Goal: Task Accomplishment & Management: Complete application form

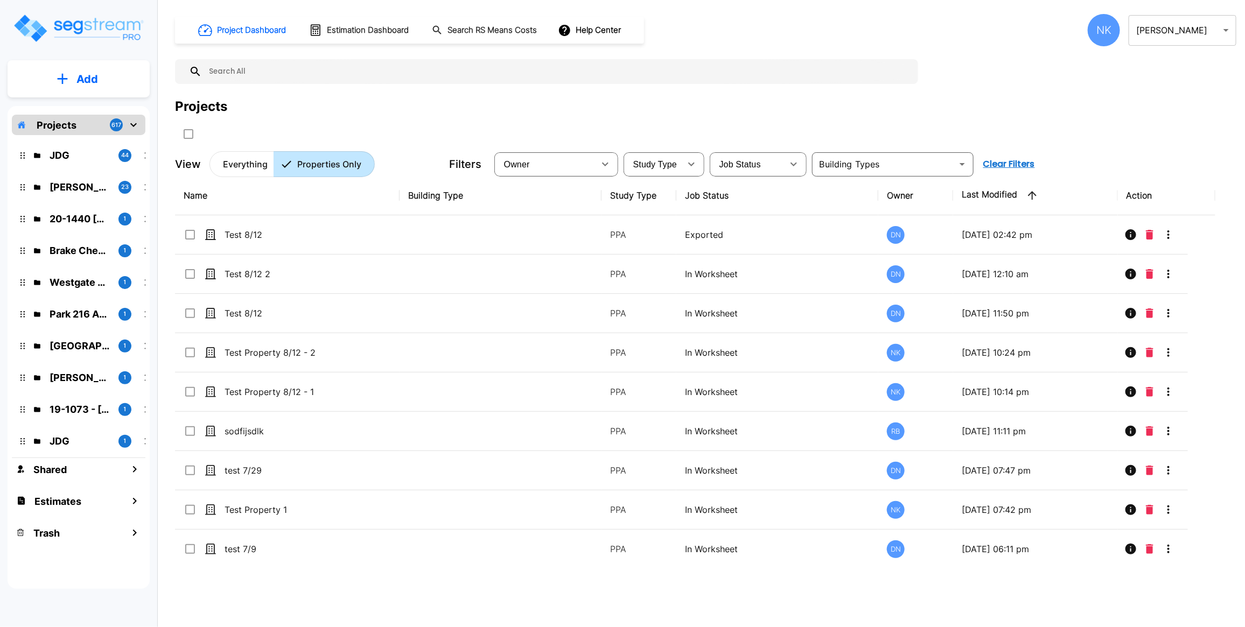
click at [107, 76] on button "Add" at bounding box center [79, 79] width 142 height 31
click at [95, 138] on p "Add Property" at bounding box center [85, 139] width 55 height 13
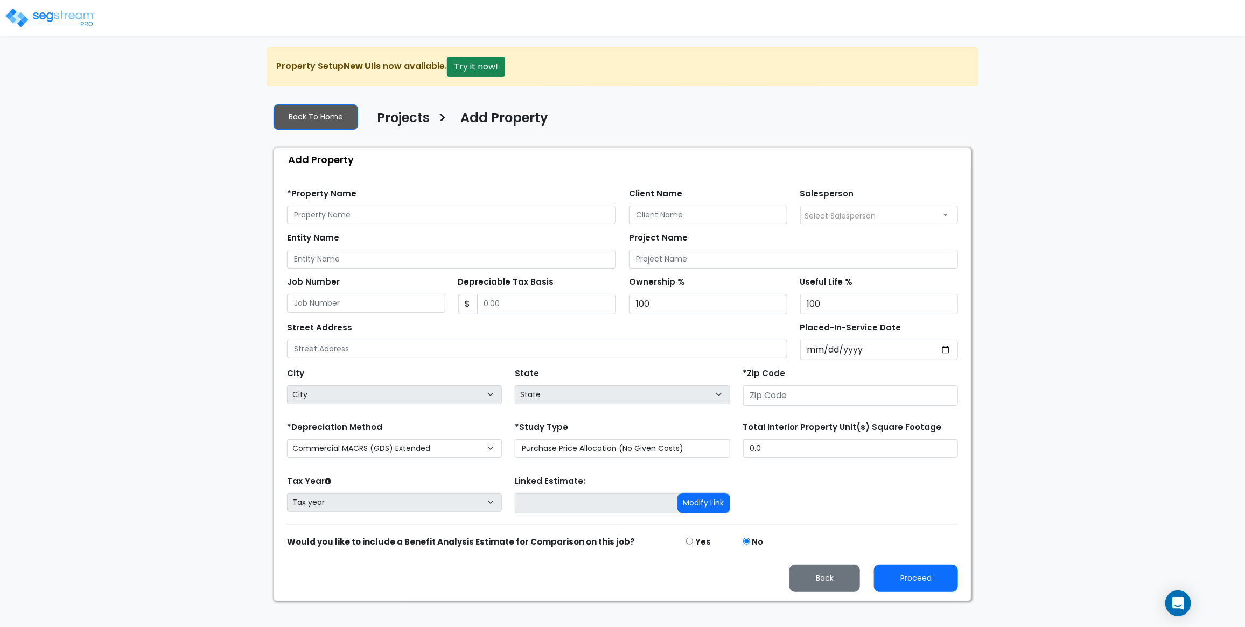
click at [418, 208] on div "*Property Name" at bounding box center [451, 205] width 329 height 39
click at [418, 223] on input "text" at bounding box center [451, 215] width 329 height 19
type input "Test - 8/13 - 1"
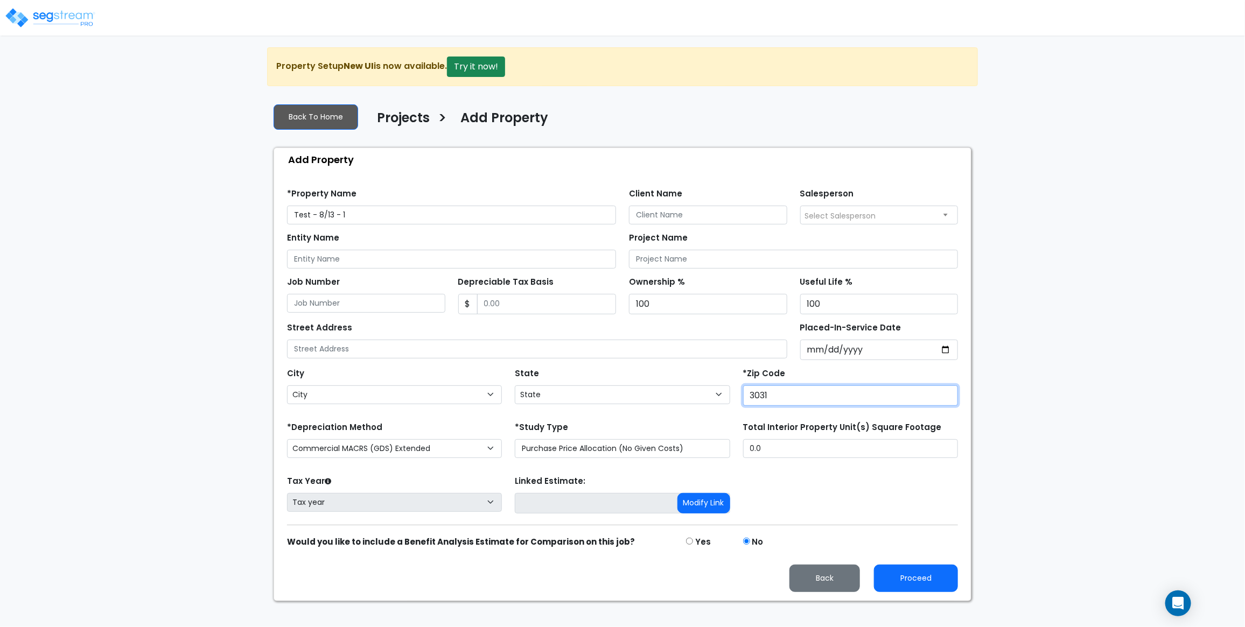
type input "30317"
select select "GA"
type input "30317"
click at [902, 588] on button "Proceed" at bounding box center [916, 578] width 84 height 27
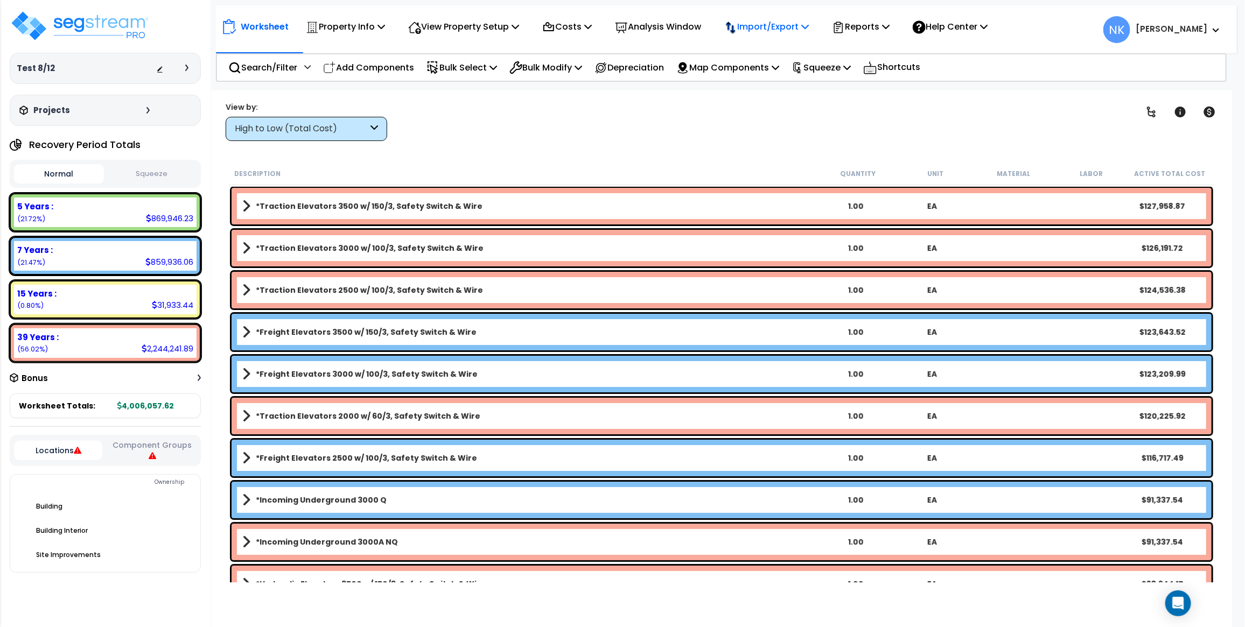
click at [385, 27] on p "Import/Export" at bounding box center [345, 26] width 79 height 15
click at [758, 54] on link "Export Normalized Quantity" at bounding box center [772, 56] width 107 height 32
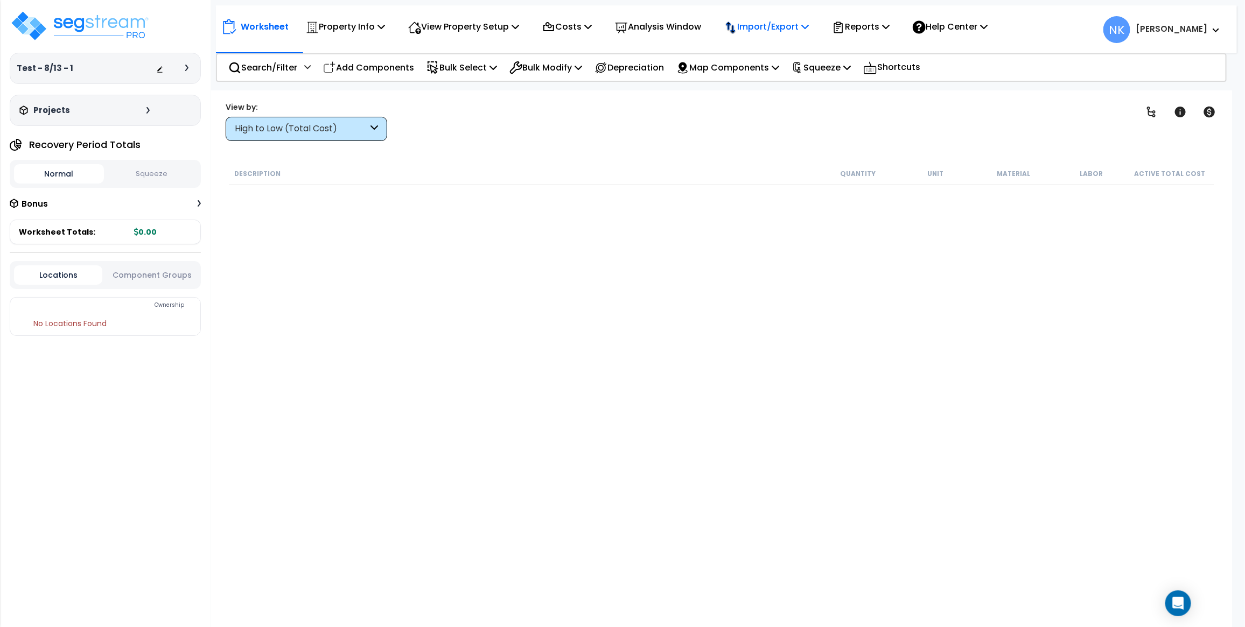
click at [385, 26] on p "Import/Export" at bounding box center [345, 26] width 79 height 15
click at [768, 90] on link "Import RS Means Items" at bounding box center [772, 95] width 107 height 22
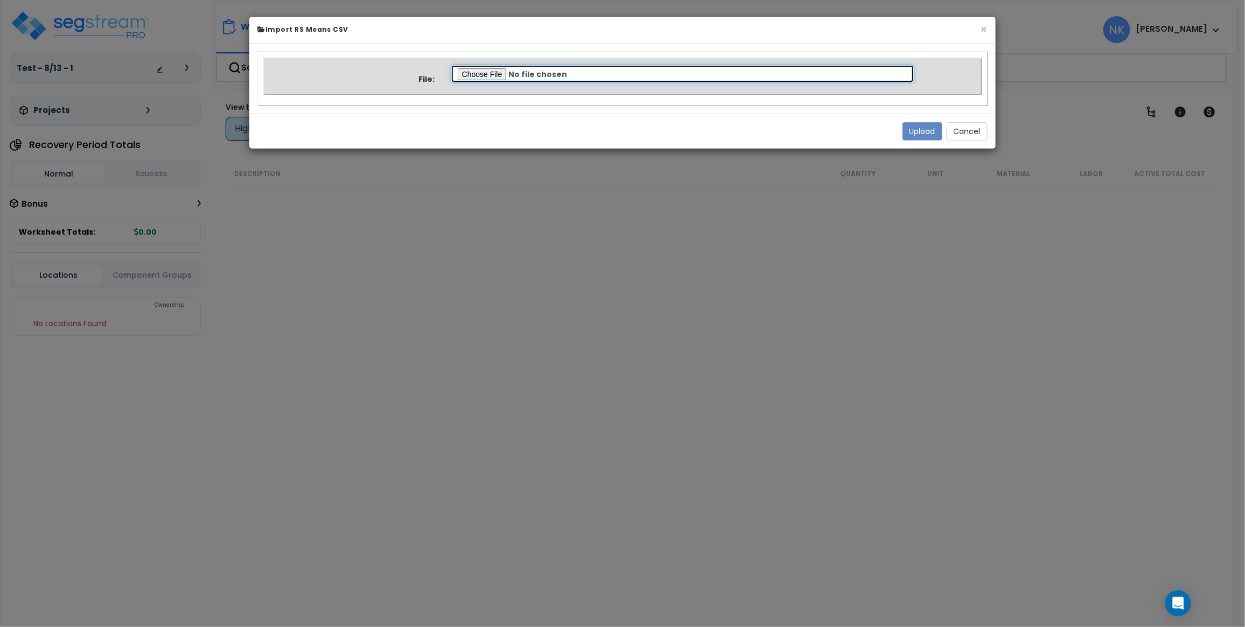
click at [485, 65] on input "file" at bounding box center [683, 74] width 464 height 18
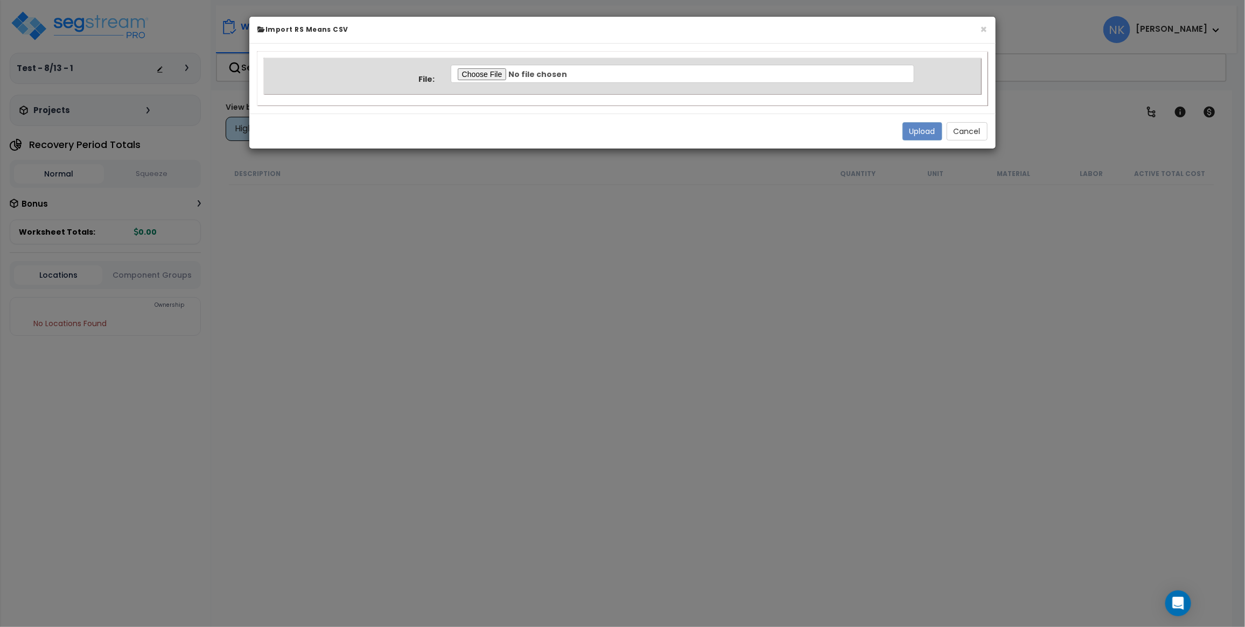
type input "C:\fakepath\Property 37553 Normalized Quantity.csv"
click at [916, 132] on button "Upload" at bounding box center [923, 131] width 40 height 18
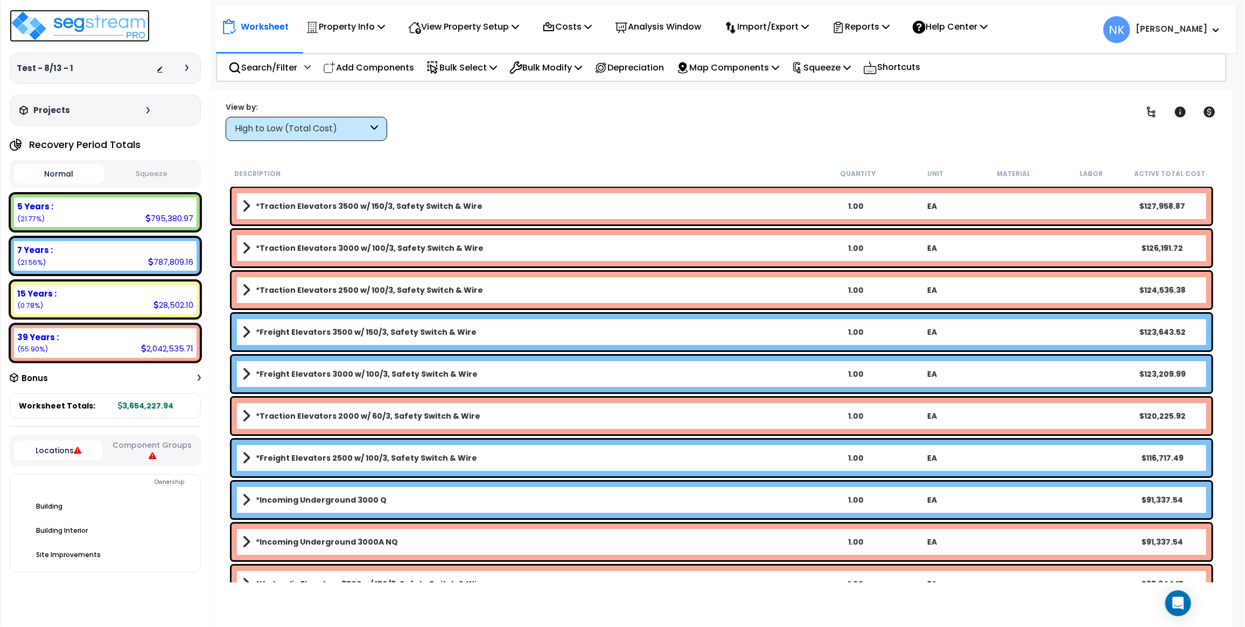
click at [65, 15] on img at bounding box center [80, 26] width 140 height 32
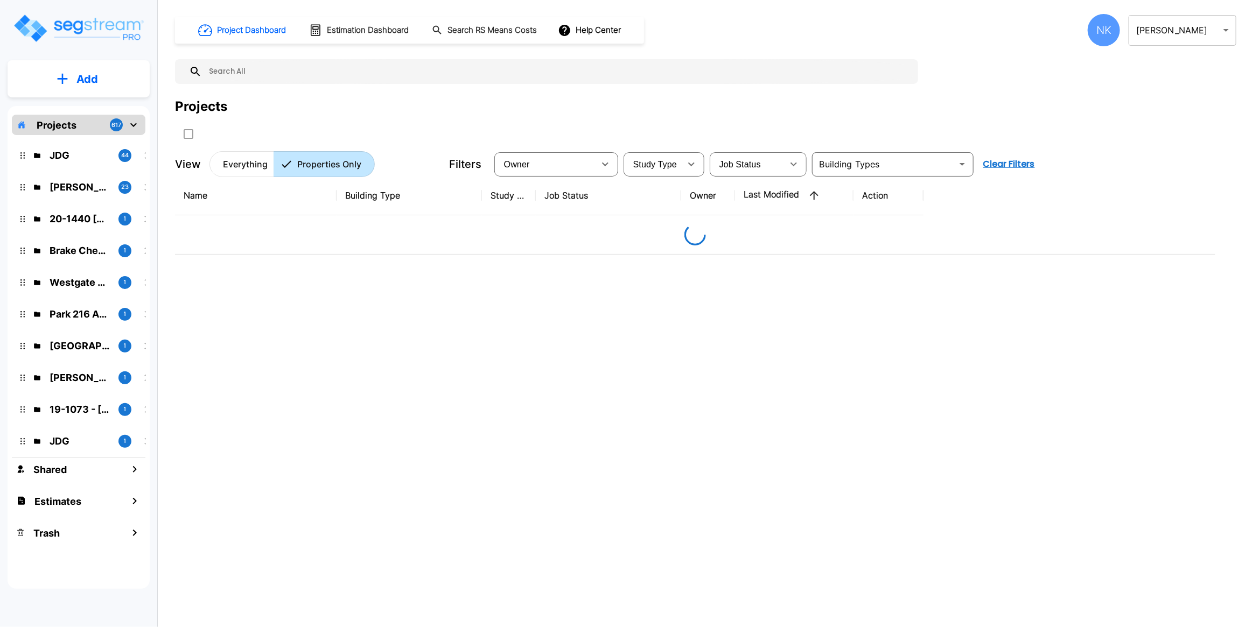
click at [107, 71] on button "Add" at bounding box center [79, 79] width 142 height 31
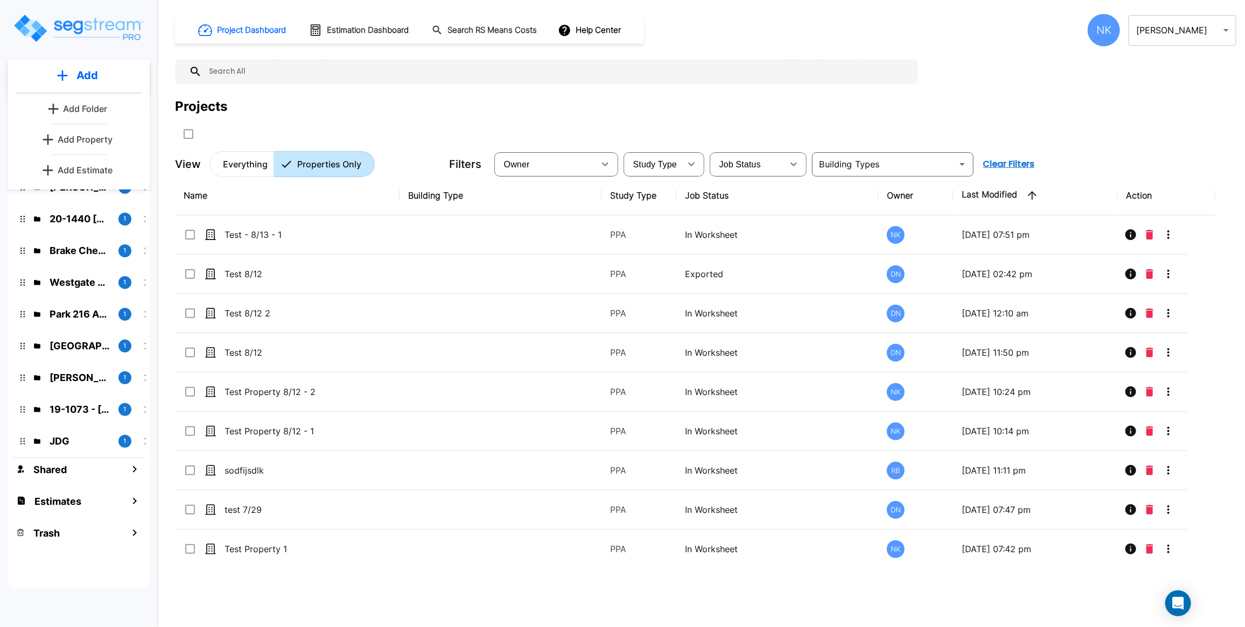
click at [99, 144] on p "Add Property" at bounding box center [85, 139] width 55 height 13
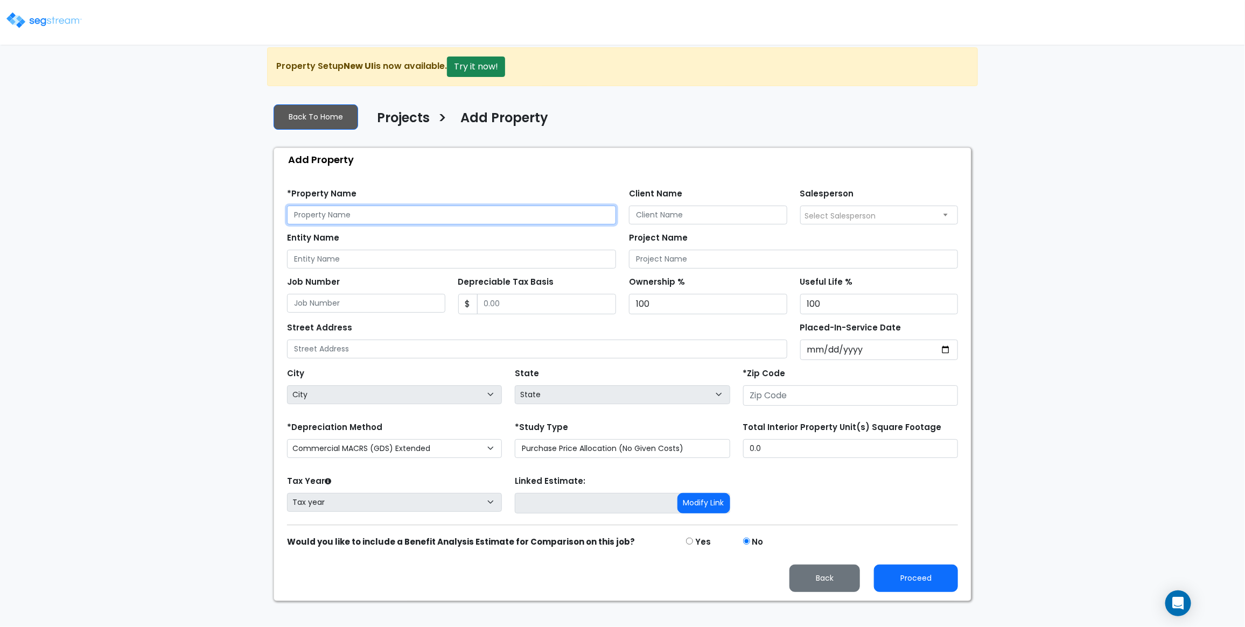
click at [414, 214] on input "text" at bounding box center [451, 215] width 329 height 19
type input "Test - 8/13 - 2"
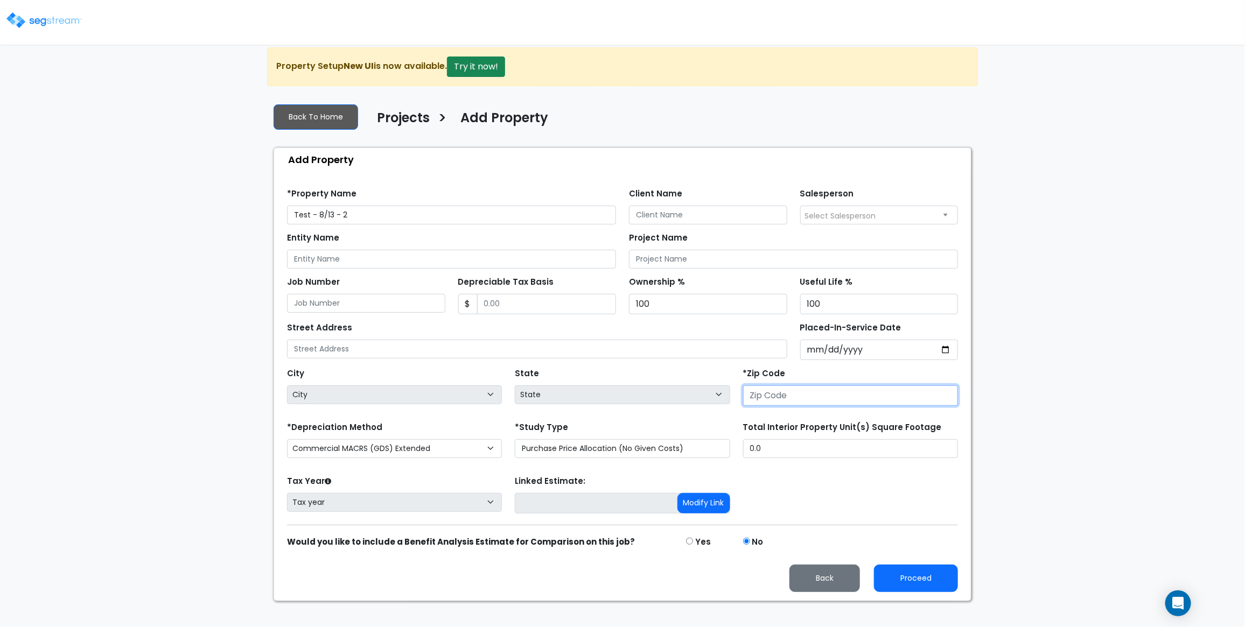
select select "National Average"
type input "30317"
select select "GA"
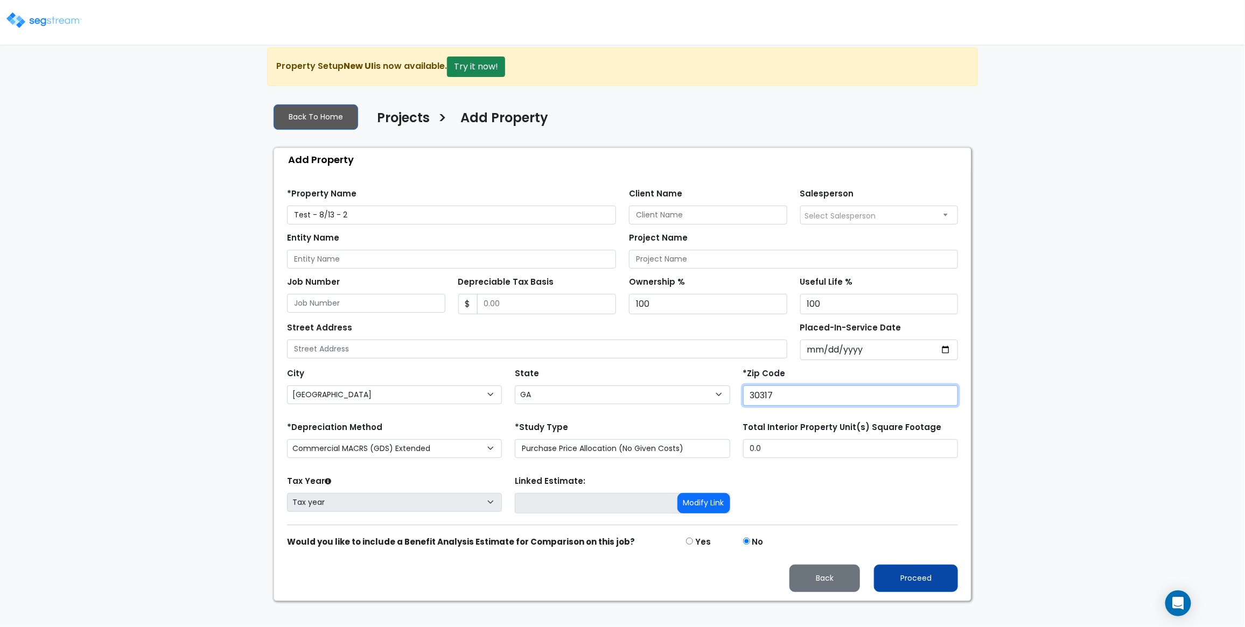
type input "30317"
click at [906, 592] on button "Proceed" at bounding box center [916, 578] width 84 height 27
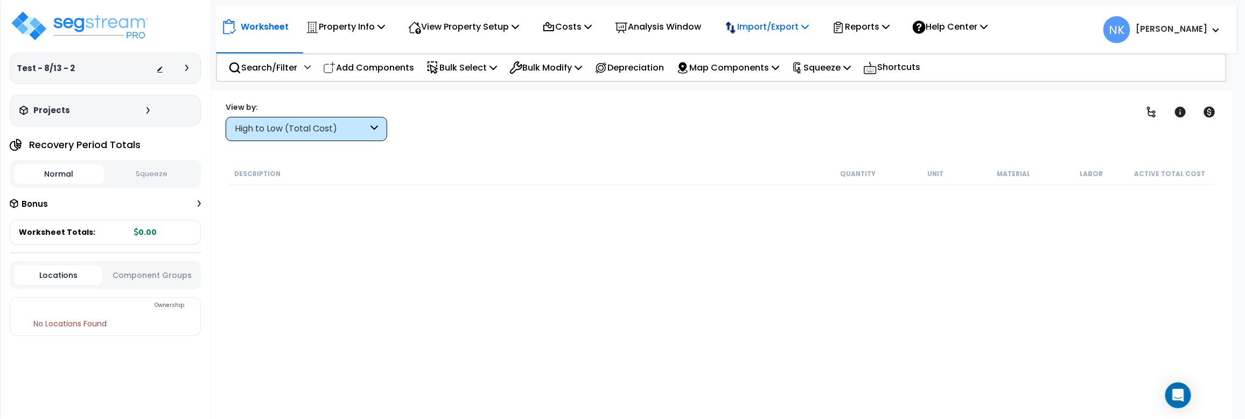
click at [385, 31] on p "Import/Export" at bounding box center [345, 26] width 79 height 15
click at [762, 100] on link "Import RS Means Items" at bounding box center [772, 95] width 107 height 22
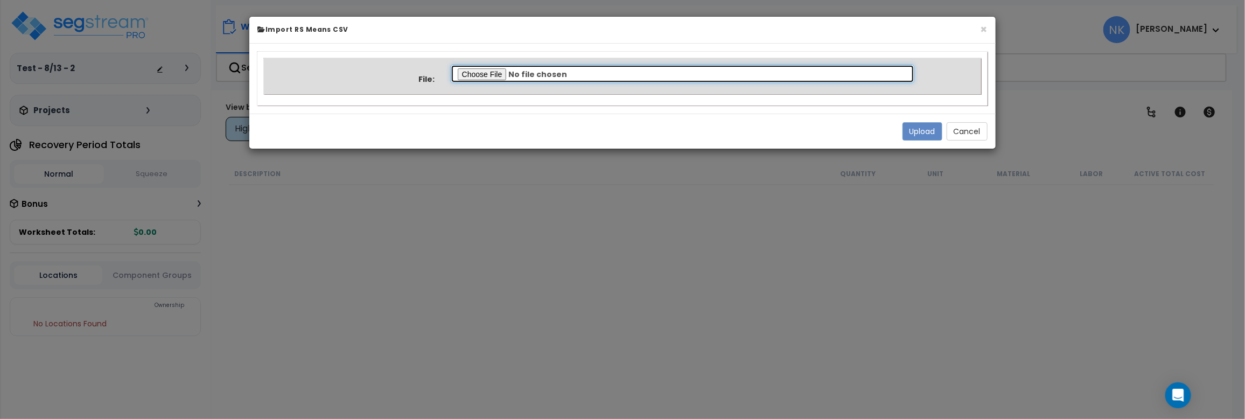
click at [478, 73] on input "file" at bounding box center [683, 74] width 464 height 18
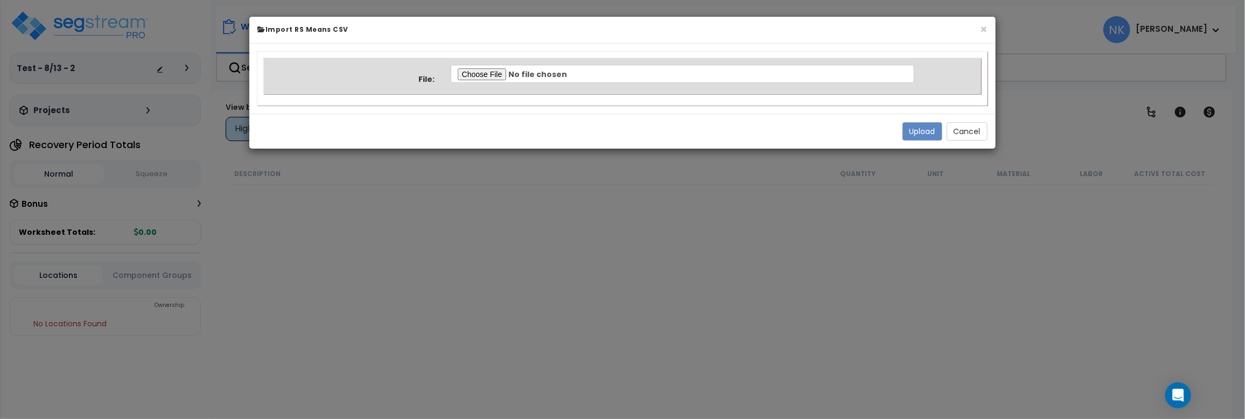
type input "C:\fakepath\Property 37553 Normalized Quantity.csv"
click at [911, 135] on button "Upload" at bounding box center [923, 131] width 40 height 18
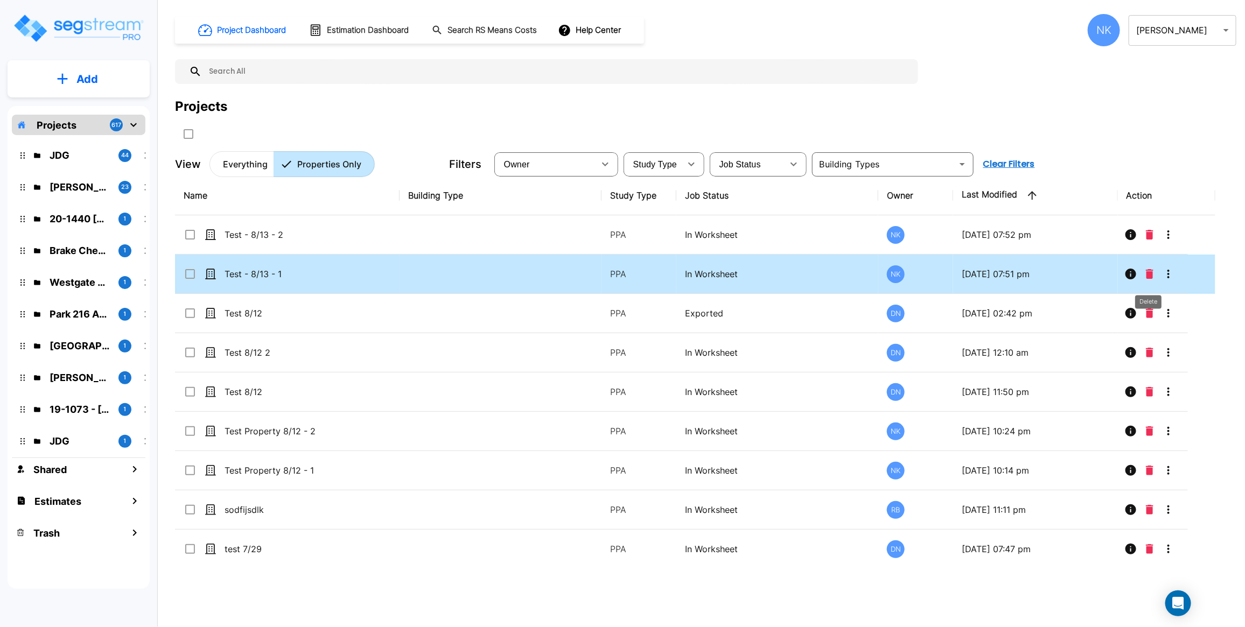
click at [1147, 273] on icon "Delete" at bounding box center [1150, 274] width 8 height 10
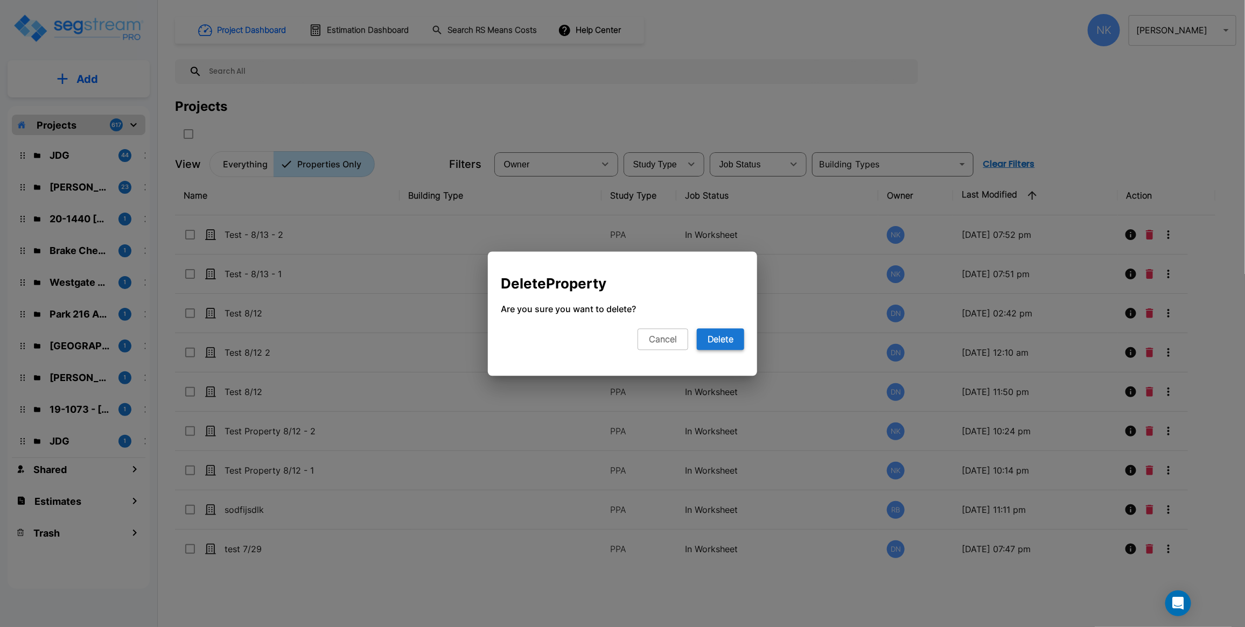
click at [725, 343] on button "Delete" at bounding box center [720, 339] width 47 height 22
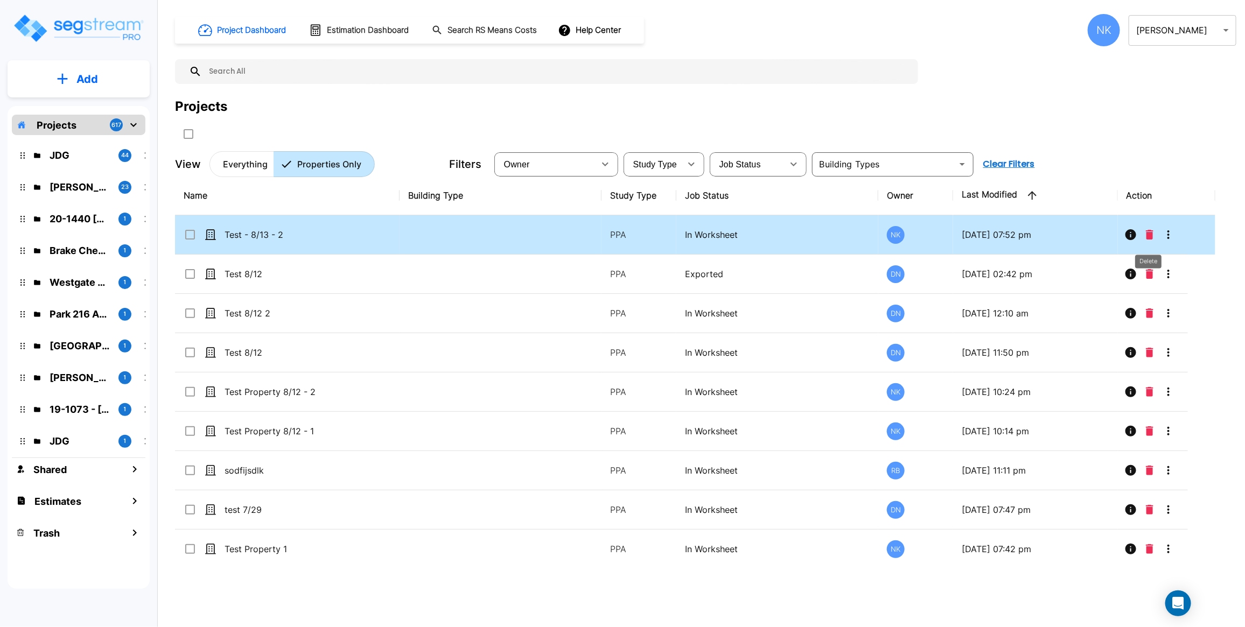
click at [1150, 232] on icon "Delete" at bounding box center [1150, 235] width 8 height 10
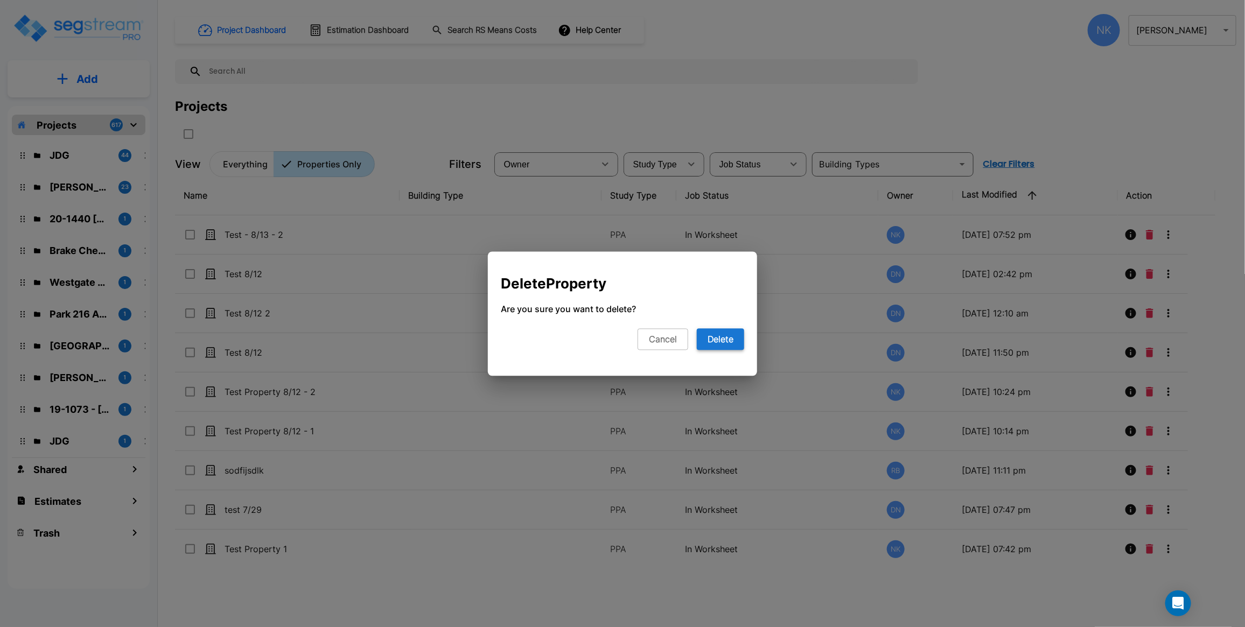
click at [732, 338] on button "Delete" at bounding box center [720, 339] width 47 height 22
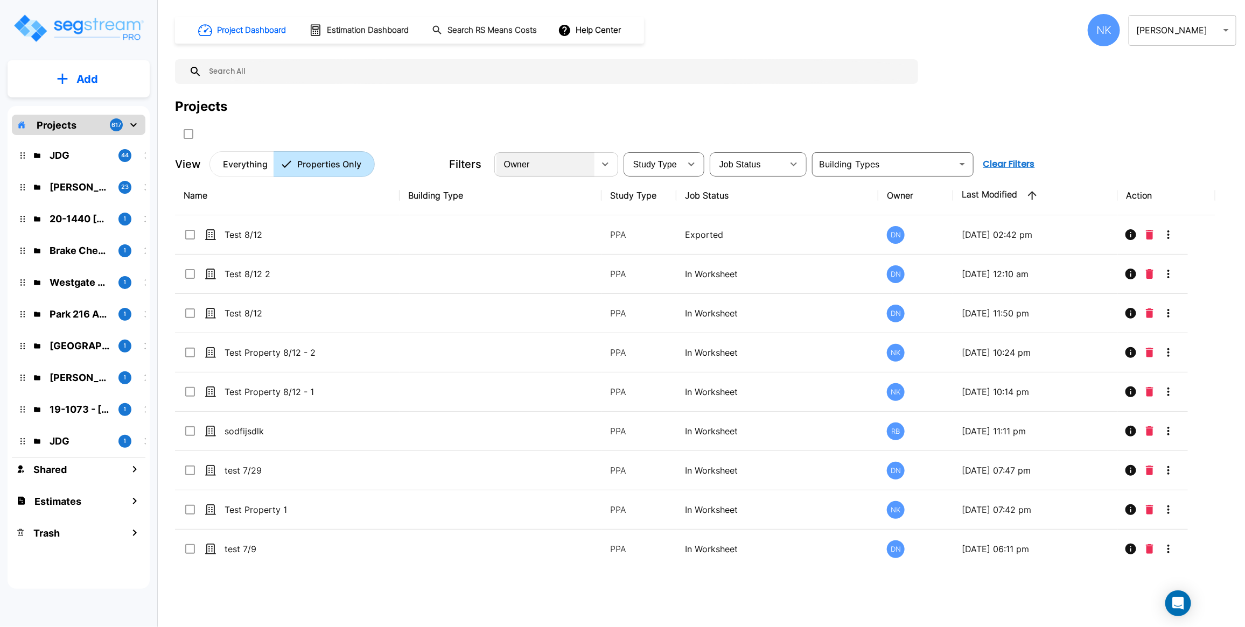
click at [556, 165] on div "Owner" at bounding box center [545, 164] width 98 height 30
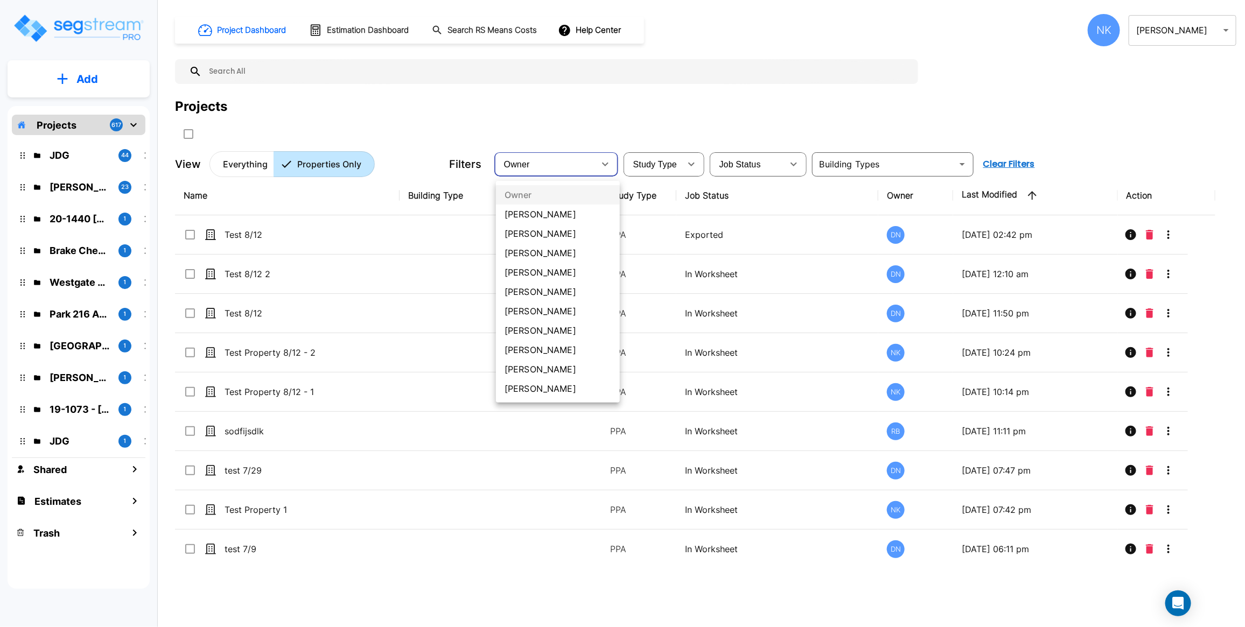
click at [519, 372] on li "[PERSON_NAME]" at bounding box center [558, 369] width 124 height 19
click at [571, 169] on div "Owner Chad S Conrad Jennings David H Drew N John D Kyle J Matt G Matt B Nitish …" at bounding box center [622, 313] width 1245 height 627
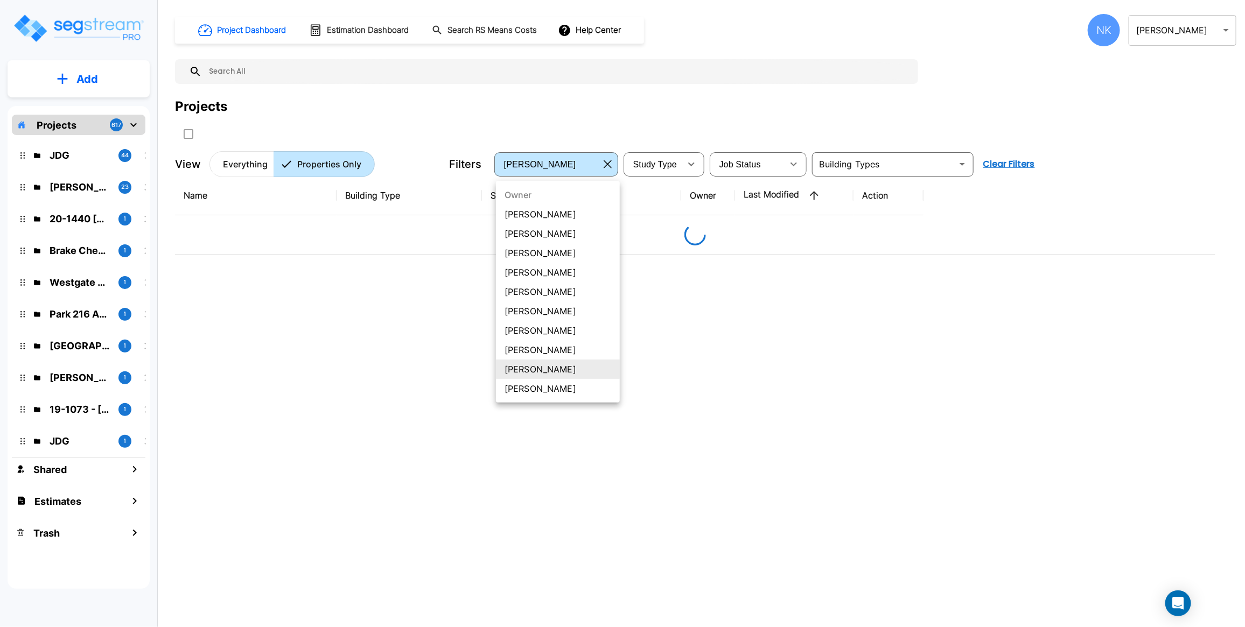
type input "179"
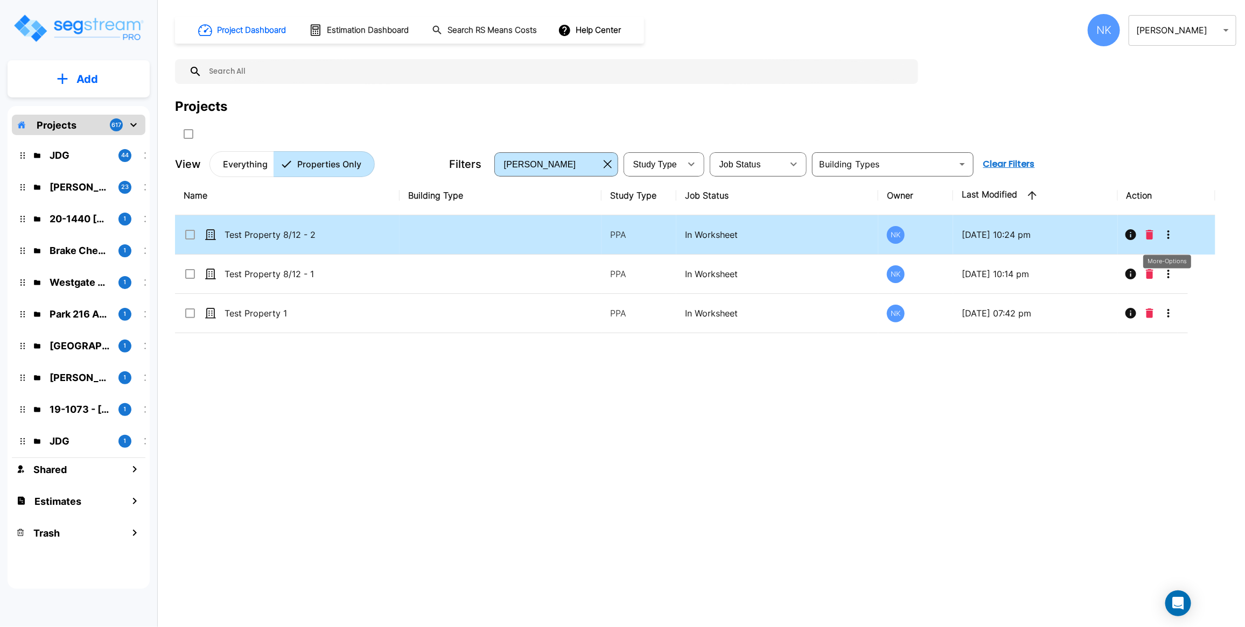
click at [1166, 235] on icon "More-Options" at bounding box center [1168, 234] width 13 height 13
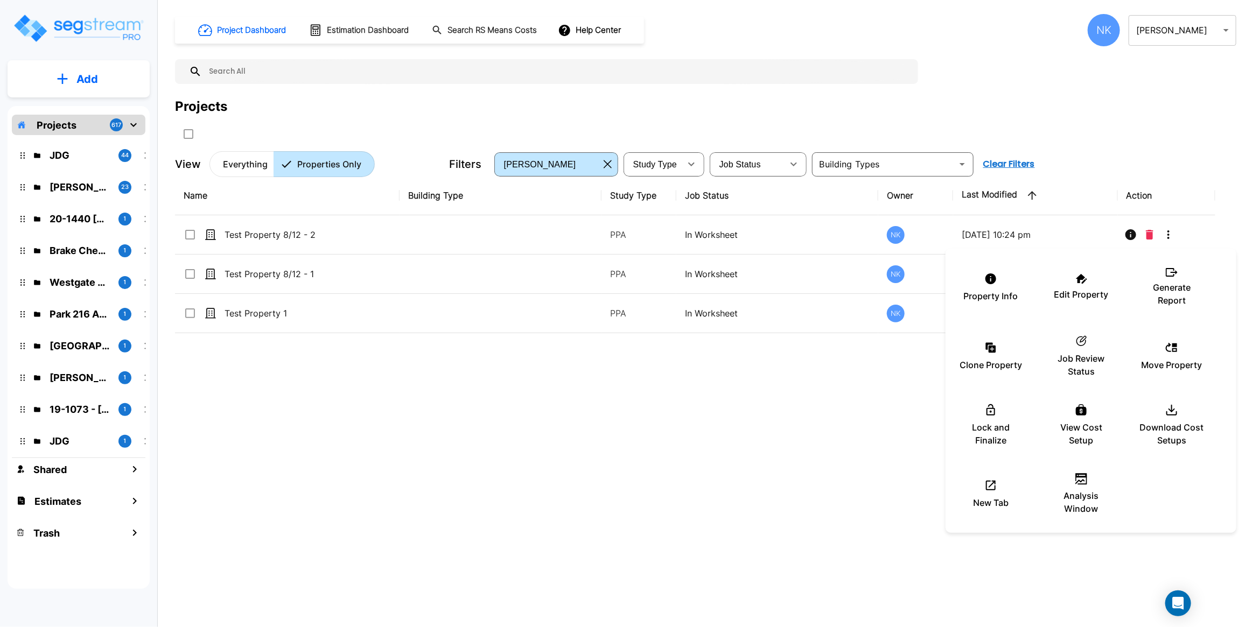
click at [1145, 238] on div at bounding box center [622, 313] width 1245 height 627
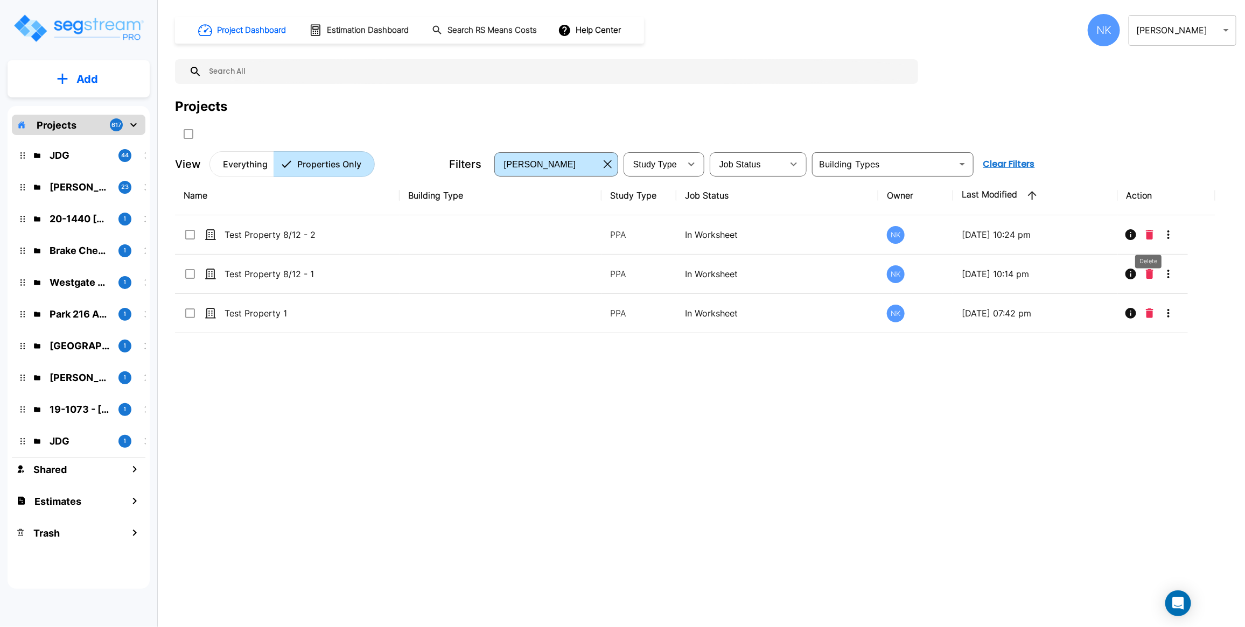
click at [1149, 239] on icon "Delete" at bounding box center [1150, 235] width 8 height 10
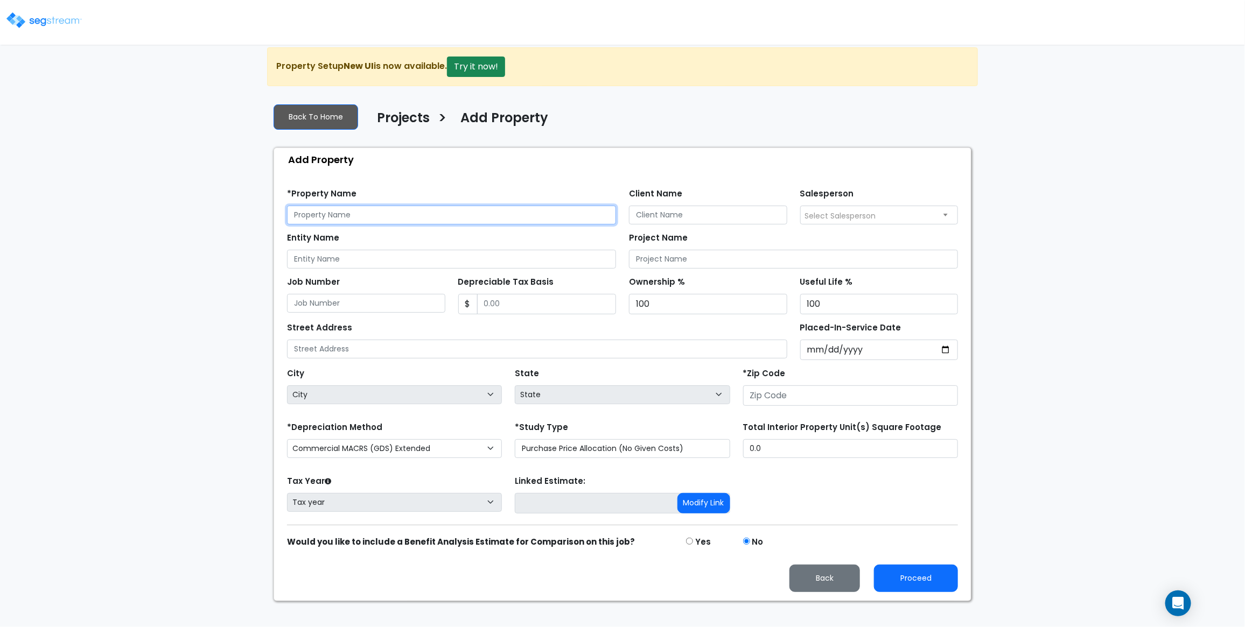
click at [362, 221] on input "text" at bounding box center [451, 215] width 329 height 19
type input "Test - 8/13/ -3"
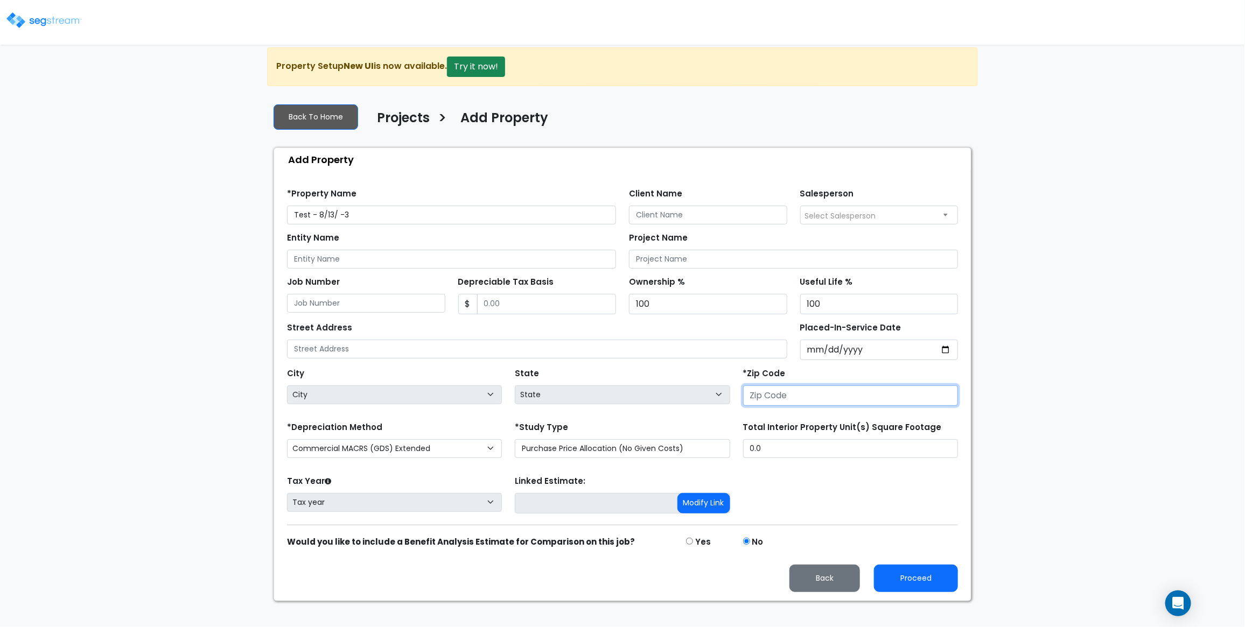
select select "National Average"
type input "30317"
select select "GA"
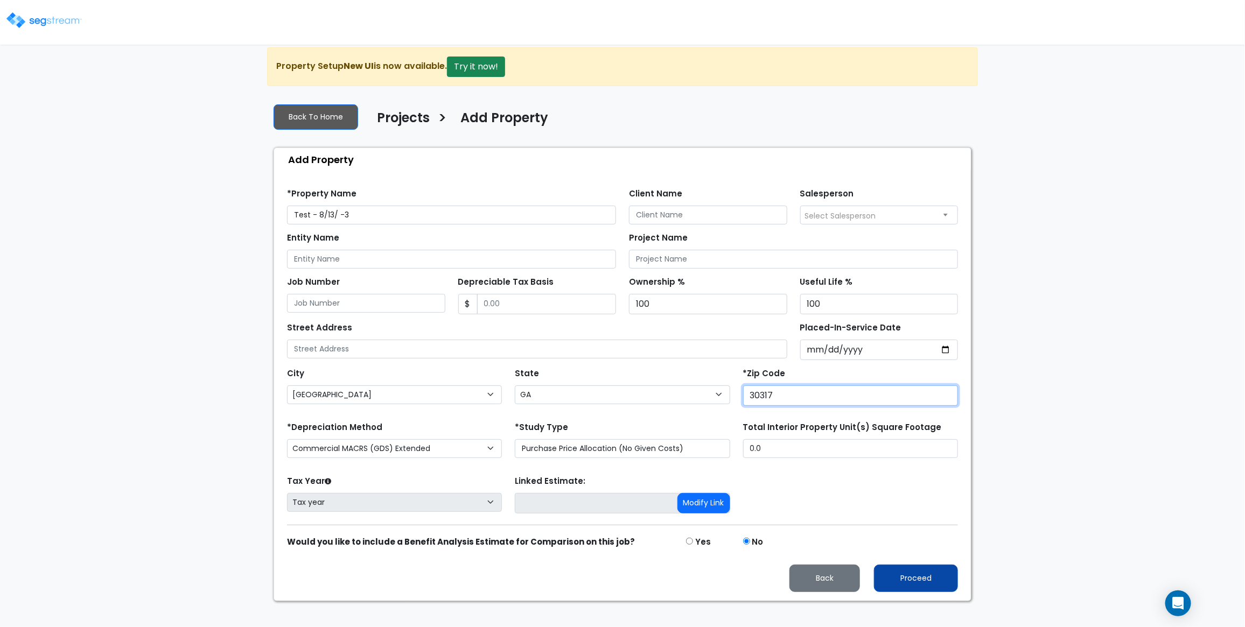
type input "30317"
click at [900, 592] on button "Proceed" at bounding box center [916, 578] width 84 height 27
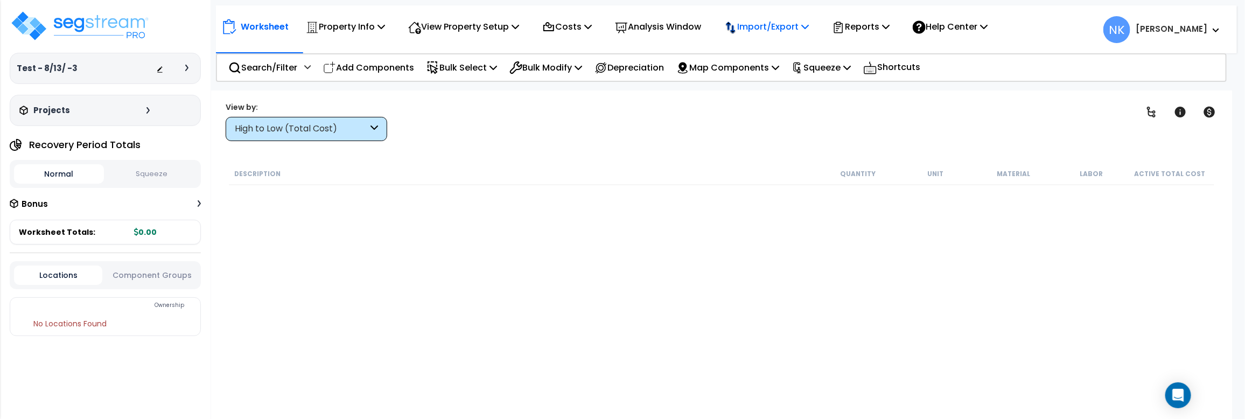
click at [385, 26] on p "Import/Export" at bounding box center [345, 26] width 79 height 15
click at [765, 89] on link "Import RS Means Items" at bounding box center [772, 95] width 107 height 22
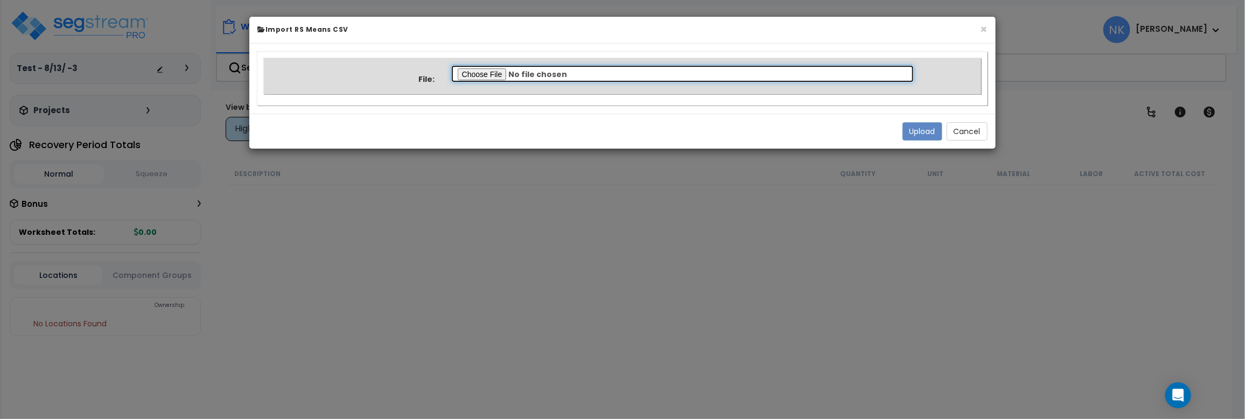
click at [465, 74] on input "file" at bounding box center [683, 74] width 464 height 18
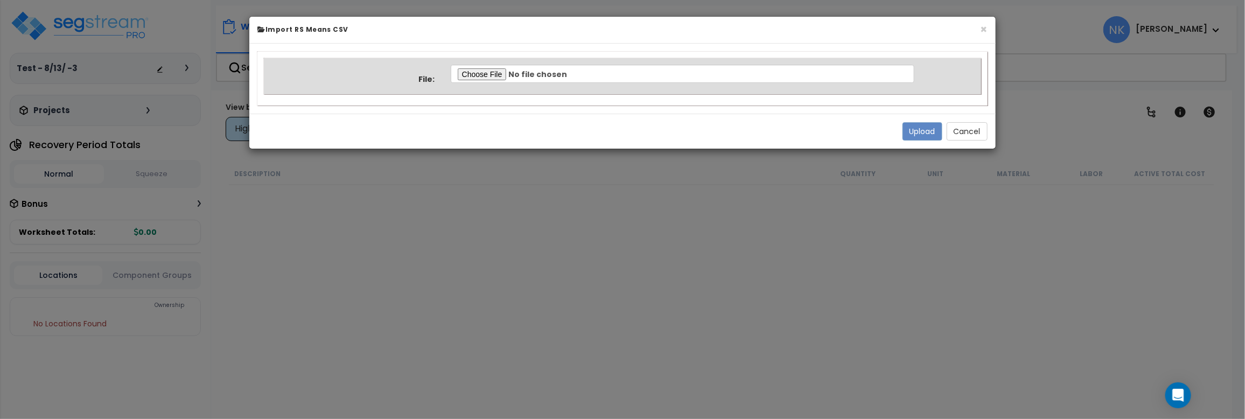
type input "C:\fakepath\Property 37553 Normalized Quantity.csv"
click at [924, 127] on button "Upload" at bounding box center [923, 131] width 40 height 18
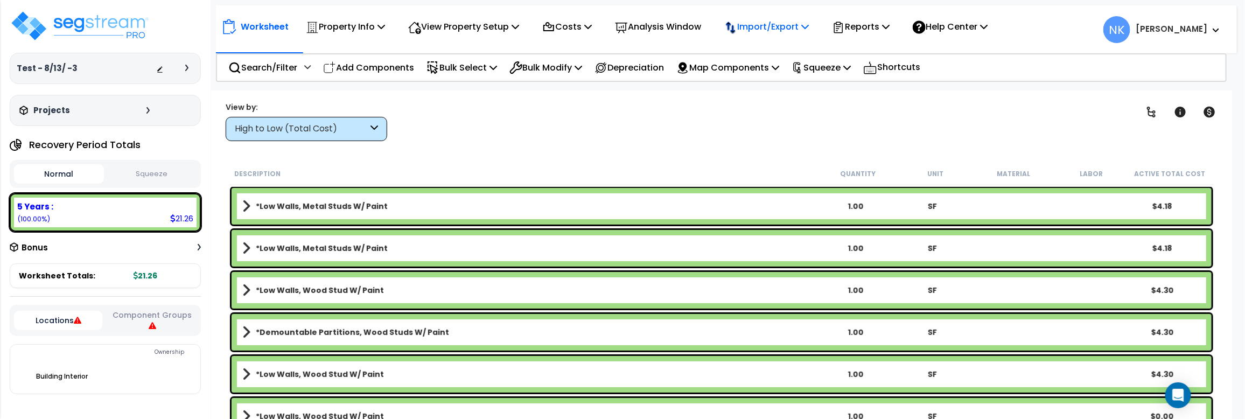
click at [385, 20] on p "Import/Export" at bounding box center [345, 26] width 79 height 15
click at [740, 100] on link "Import RS Means Items" at bounding box center [772, 95] width 107 height 22
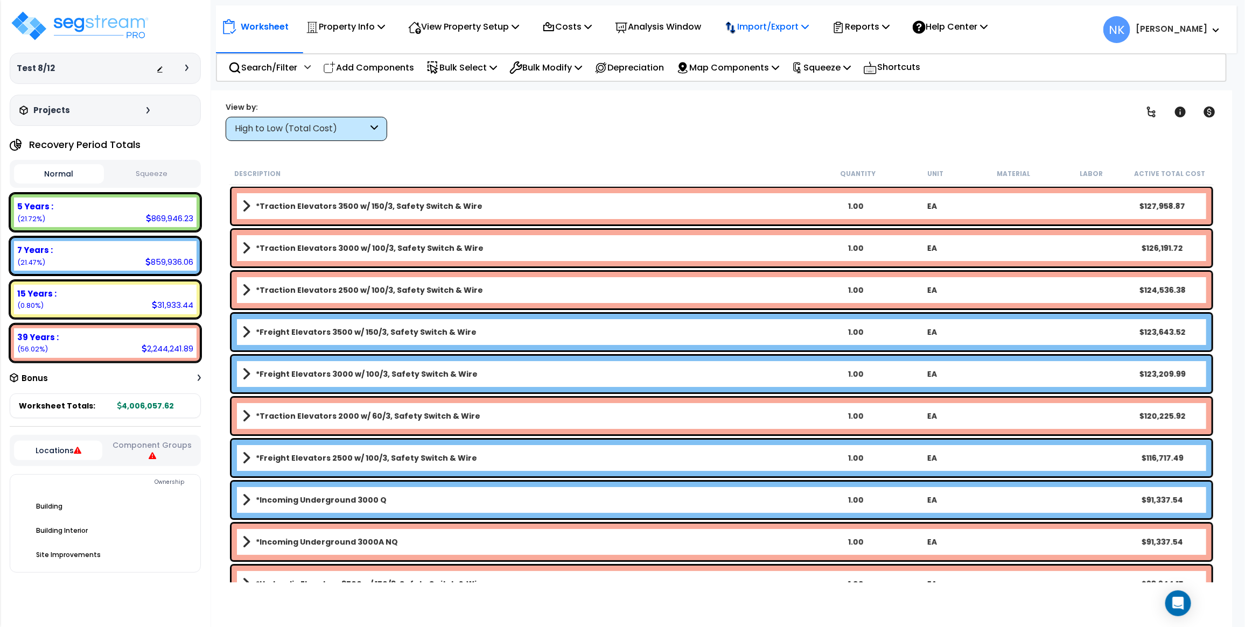
click at [385, 25] on p "Import/Export" at bounding box center [345, 26] width 79 height 15
click at [778, 62] on link "Export Normalized Quantity" at bounding box center [772, 56] width 107 height 32
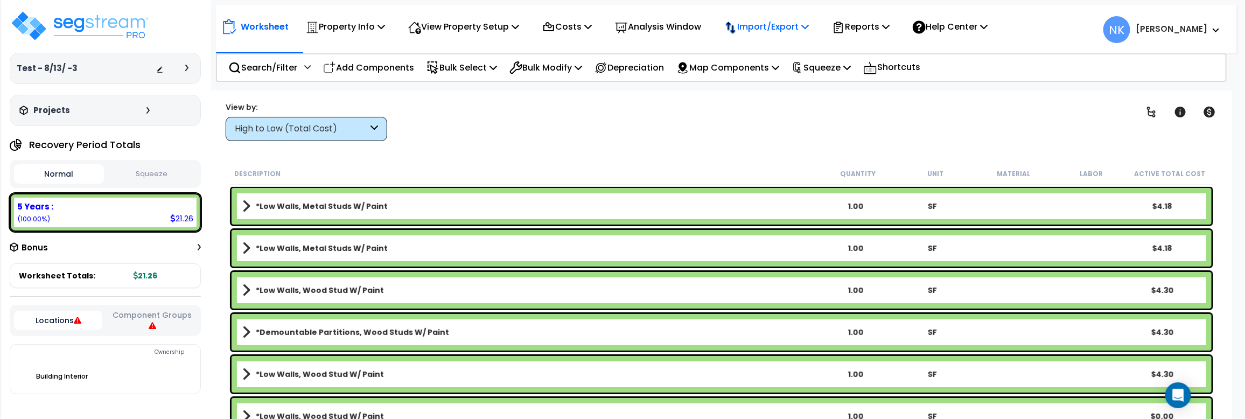
click at [385, 25] on p "Import/Export" at bounding box center [345, 26] width 79 height 15
click at [755, 97] on link "Import RS Means Items" at bounding box center [772, 95] width 107 height 22
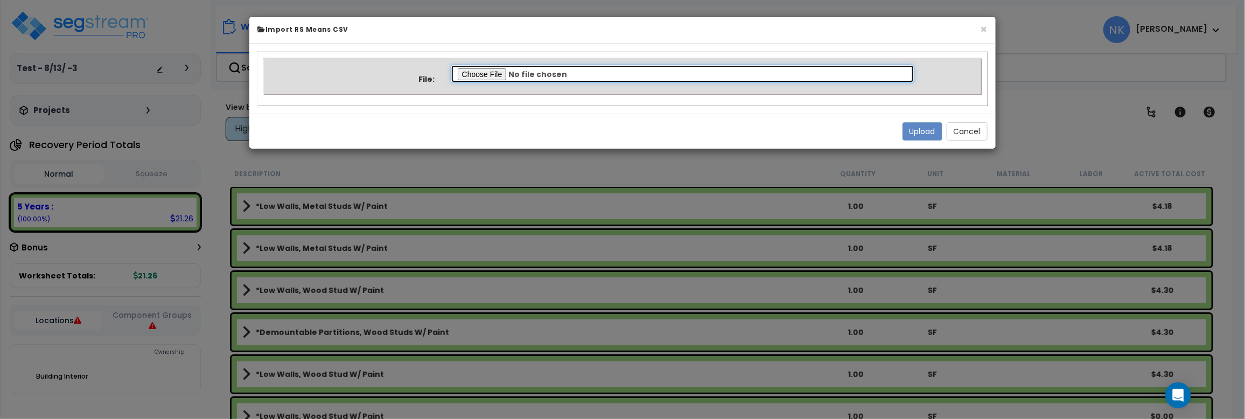
click at [469, 78] on input "file" at bounding box center [683, 74] width 464 height 18
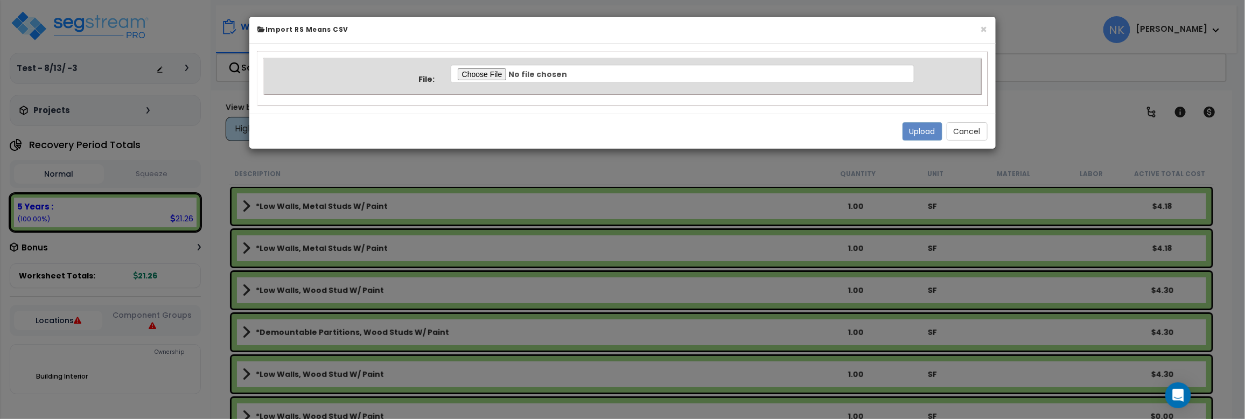
type input "C:\fakepath\Property 37553 Normalized Quantity.csv"
click at [919, 133] on button "Upload" at bounding box center [923, 131] width 40 height 18
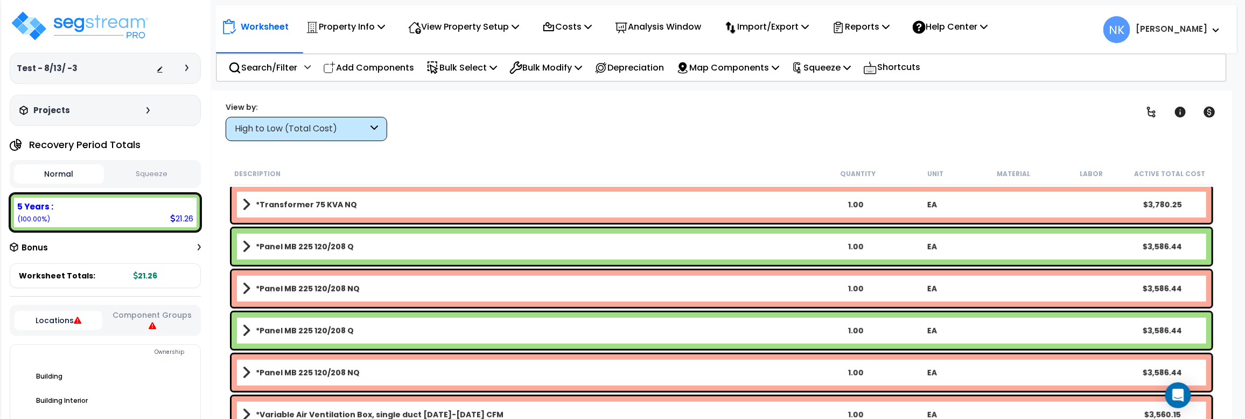
scroll to position [8760, 0]
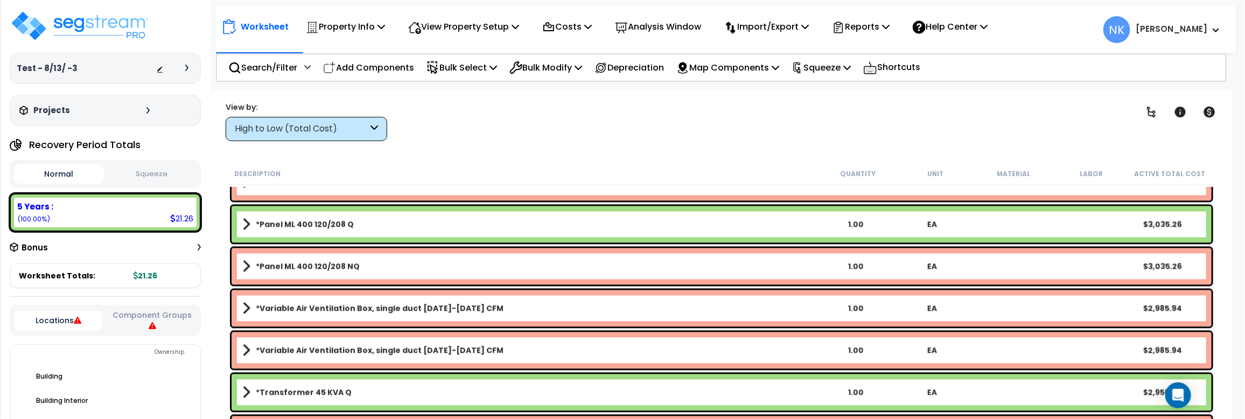
click at [501, 159] on div "Worksheet Property Info Property Setup Add Property Unit Template property Clon…" at bounding box center [721, 299] width 1021 height 419
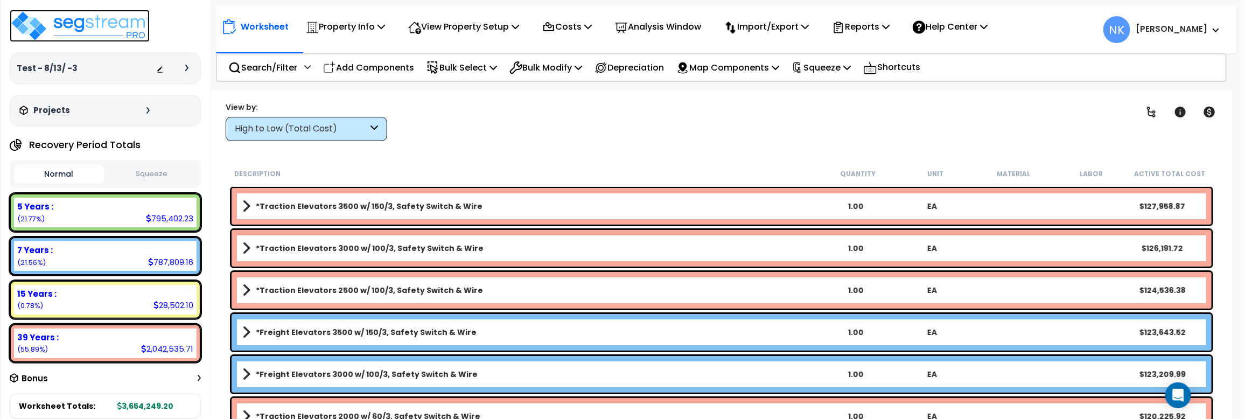
click at [80, 12] on img at bounding box center [80, 26] width 140 height 32
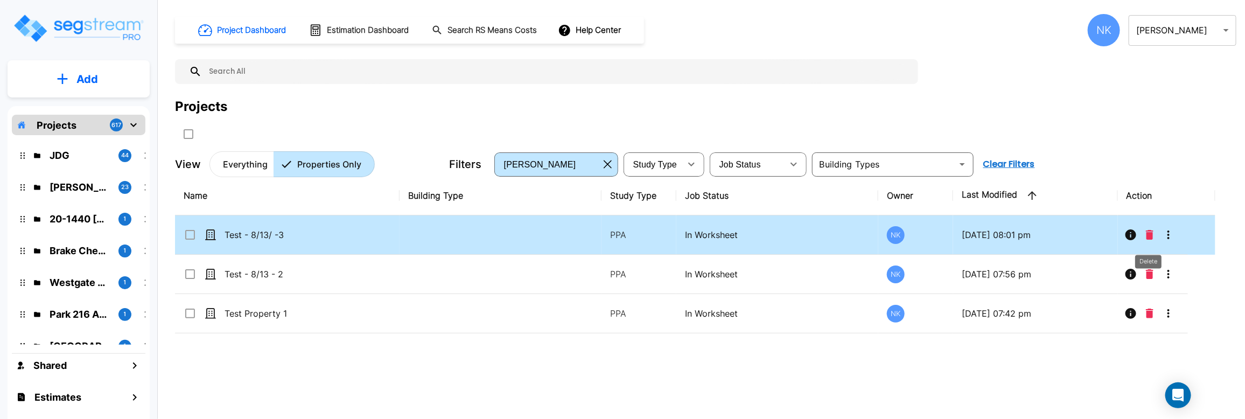
click at [1148, 237] on icon "Delete" at bounding box center [1150, 235] width 8 height 10
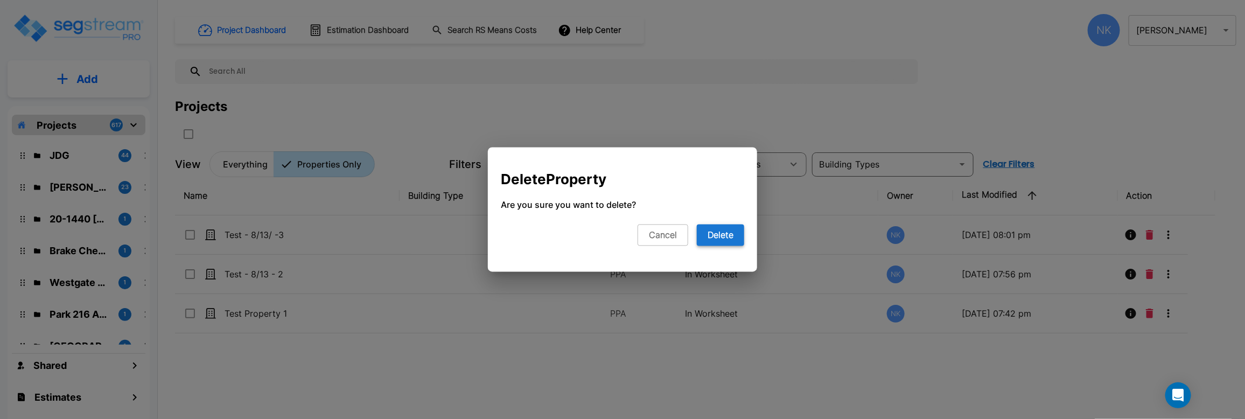
click at [727, 234] on button "Delete" at bounding box center [720, 236] width 47 height 22
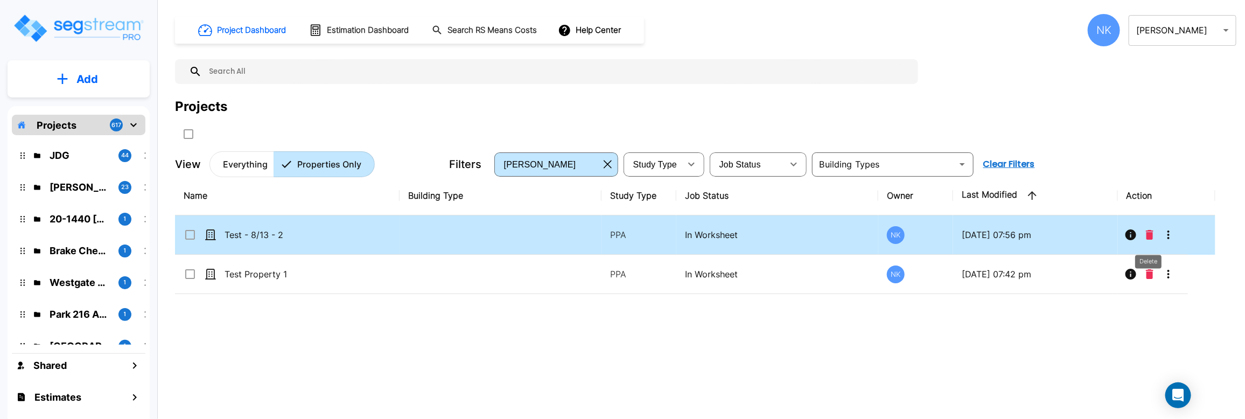
click at [1148, 237] on icon "Delete" at bounding box center [1150, 235] width 8 height 10
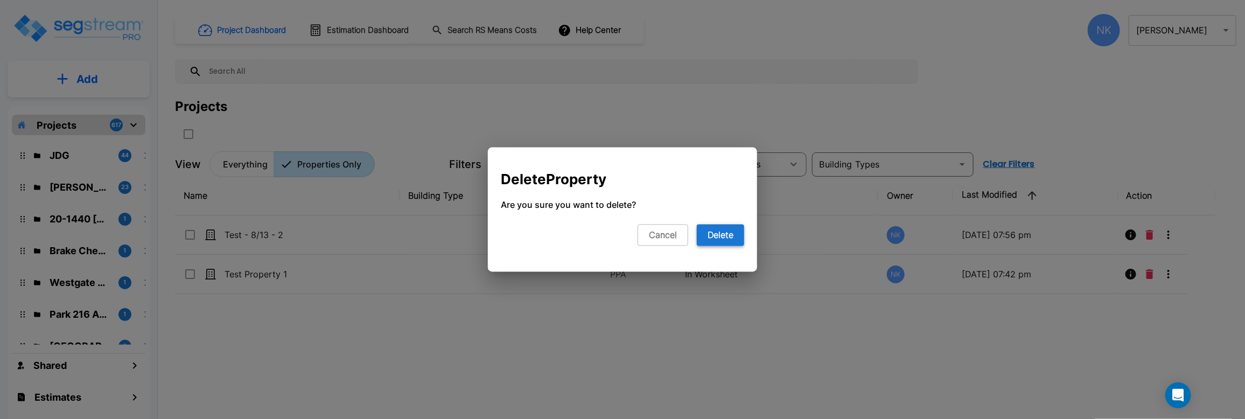
click at [706, 242] on button "Delete" at bounding box center [720, 236] width 47 height 22
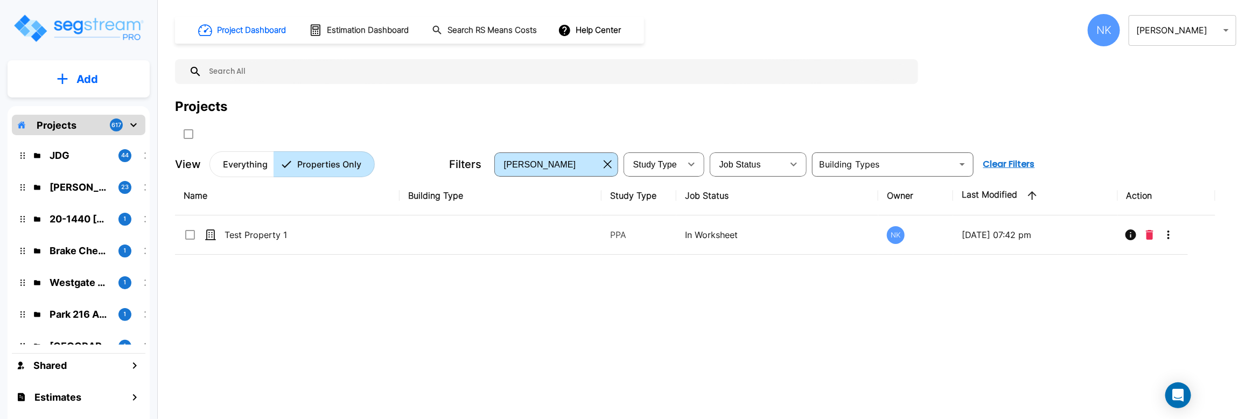
click at [82, 77] on p "Add" at bounding box center [87, 79] width 22 height 16
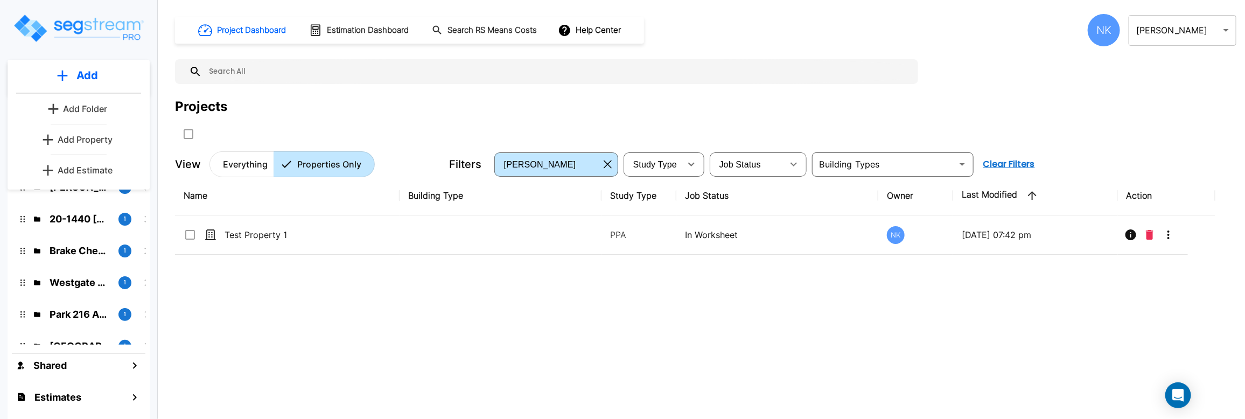
click at [104, 142] on p "Add Property" at bounding box center [85, 139] width 55 height 13
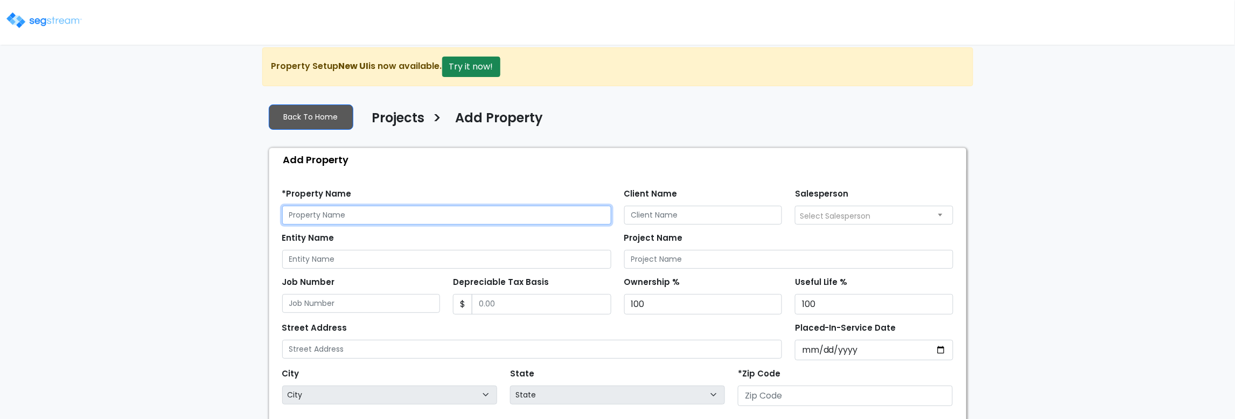
click at [408, 224] on input "text" at bounding box center [446, 215] width 329 height 19
type input "Test - 8/13 - 4"
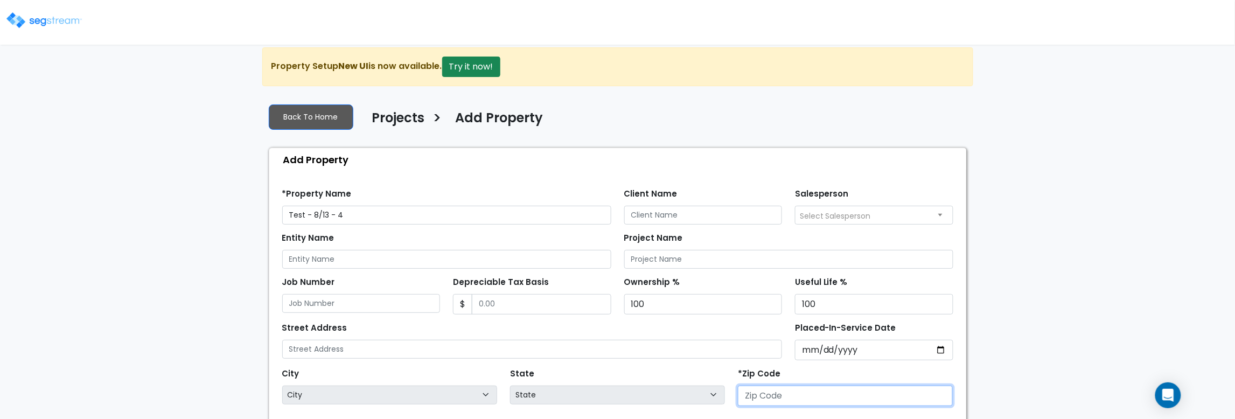
select select "National Average"
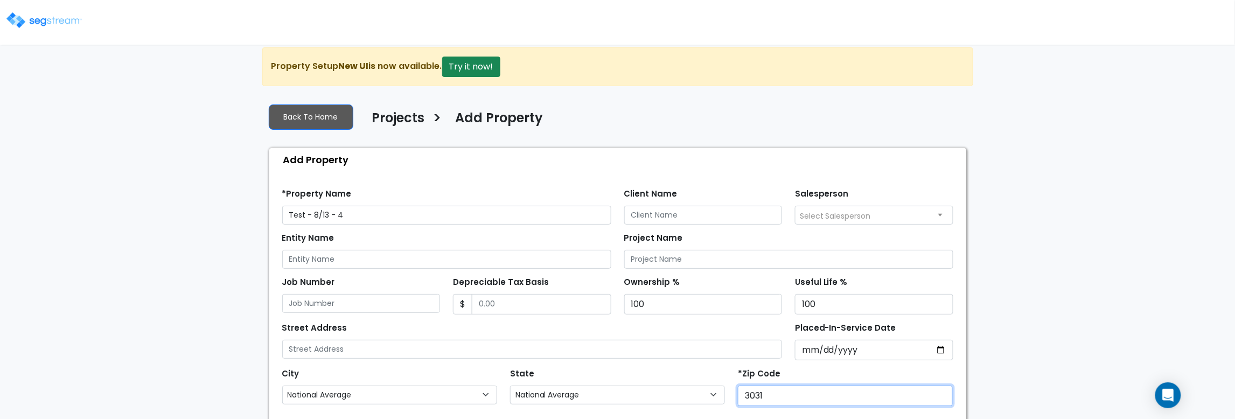
type input "30317"
select select "GA"
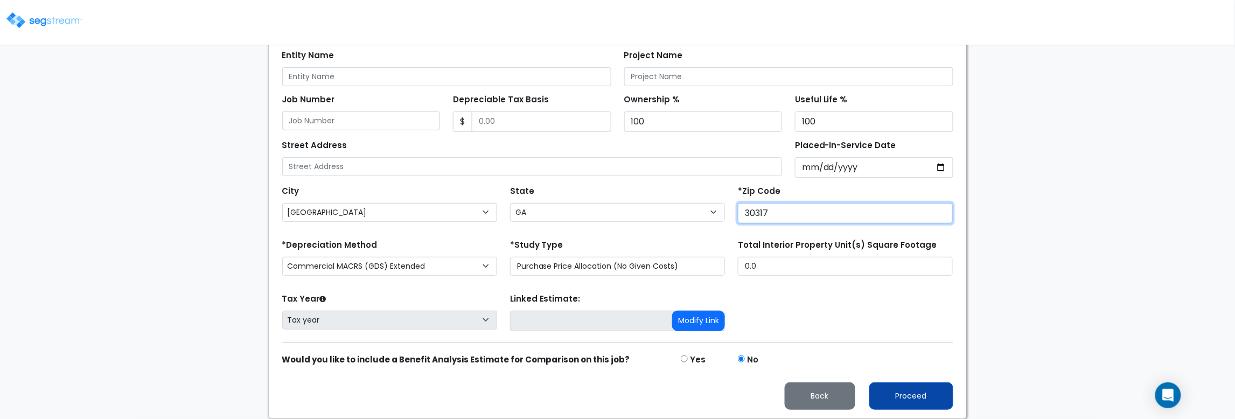
type input "30317"
click at [900, 388] on button "Proceed" at bounding box center [911, 395] width 84 height 27
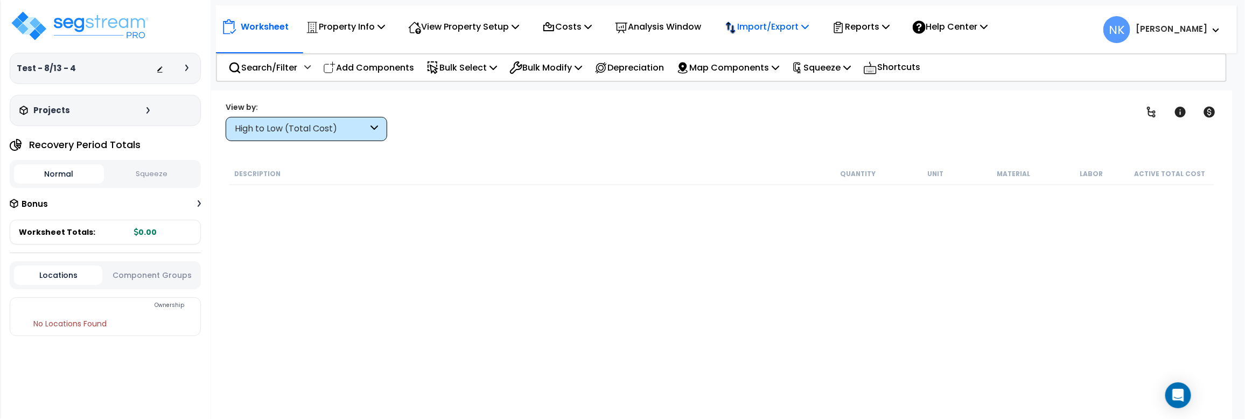
click at [385, 25] on p "Import/Export" at bounding box center [345, 26] width 79 height 15
click at [782, 90] on link "Import RS Means Items" at bounding box center [772, 95] width 107 height 22
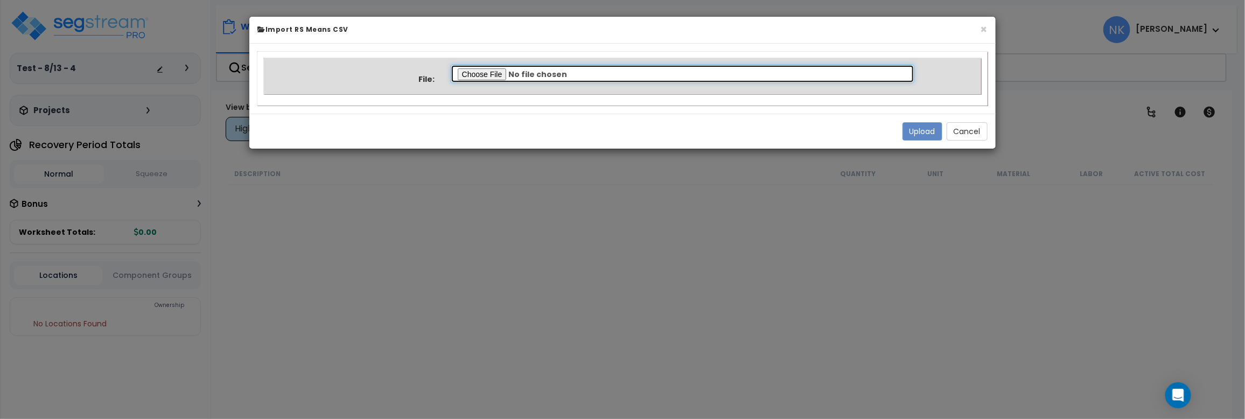
click at [452, 75] on input "file" at bounding box center [683, 74] width 464 height 18
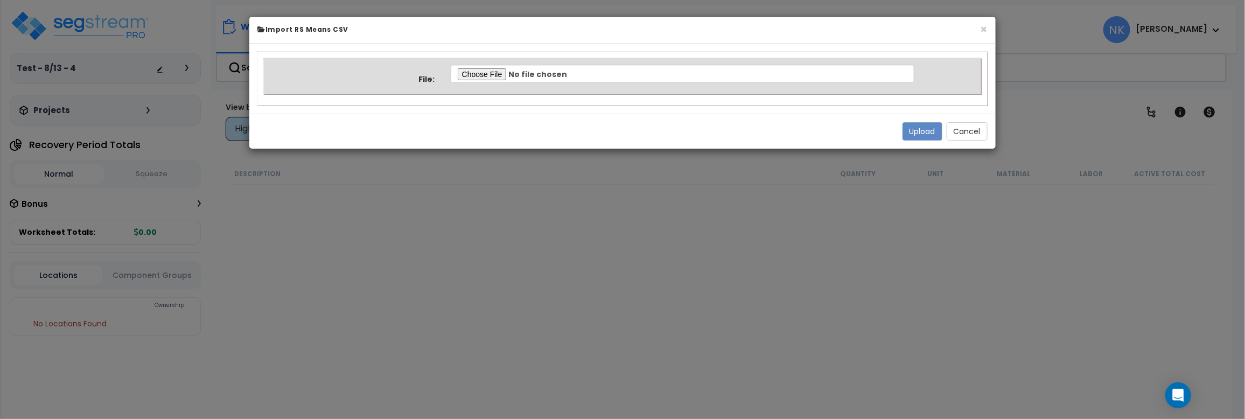
type input "C:\fakepath\Property 37553 Normalized Quantity.csv"
click at [922, 127] on button "Upload" at bounding box center [923, 131] width 40 height 18
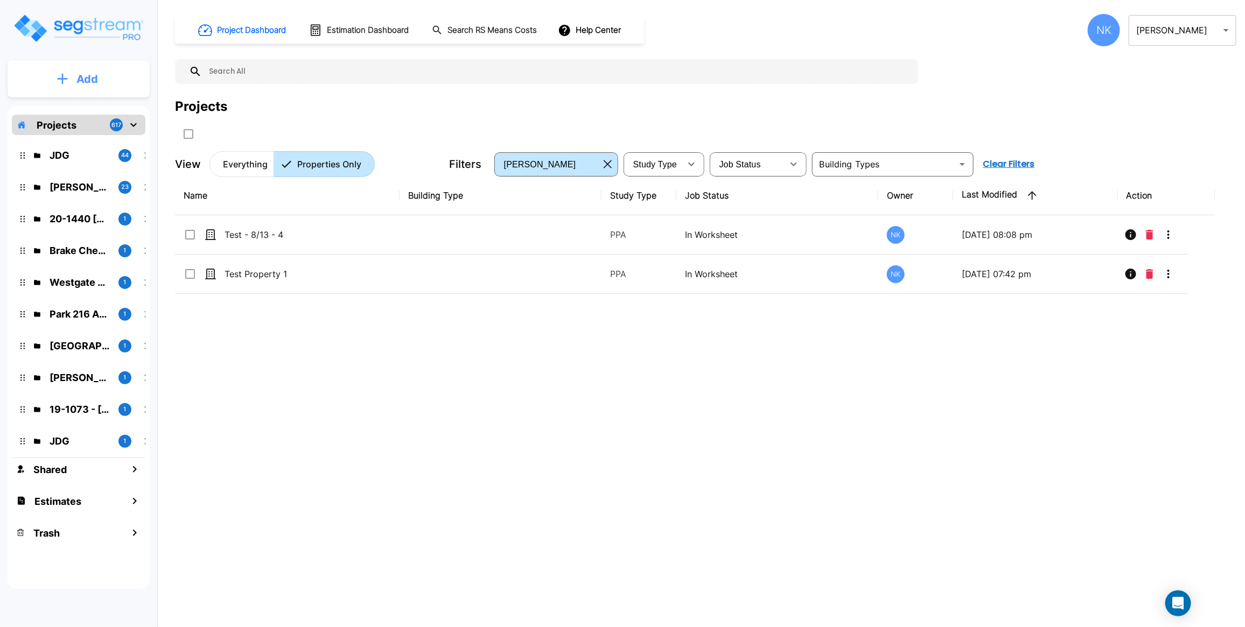
click at [86, 75] on p "Add" at bounding box center [87, 79] width 22 height 16
click at [87, 136] on p "Add Property" at bounding box center [85, 139] width 55 height 13
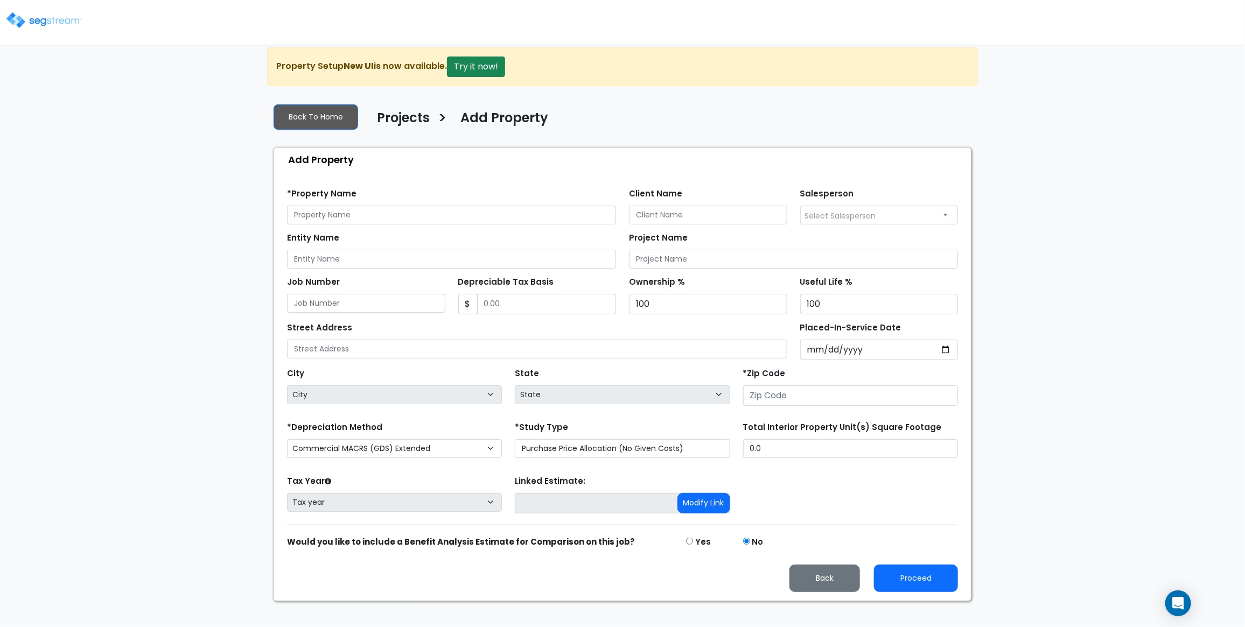
click at [417, 211] on div "*Property Name" at bounding box center [451, 205] width 329 height 39
click at [419, 214] on input "text" at bounding box center [451, 215] width 329 height 19
type input "Test - 8/13 - 5"
select select "National Average"
type input "30317"
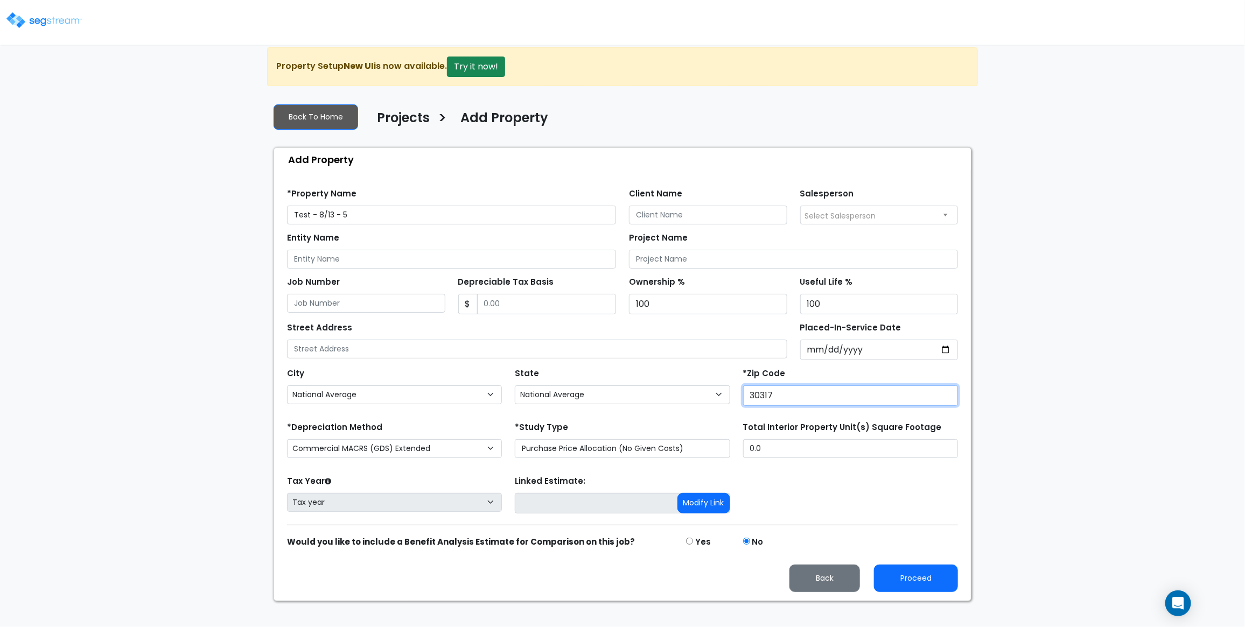
select select "GA"
type input "30317"
click at [899, 592] on button "Proceed" at bounding box center [916, 578] width 84 height 27
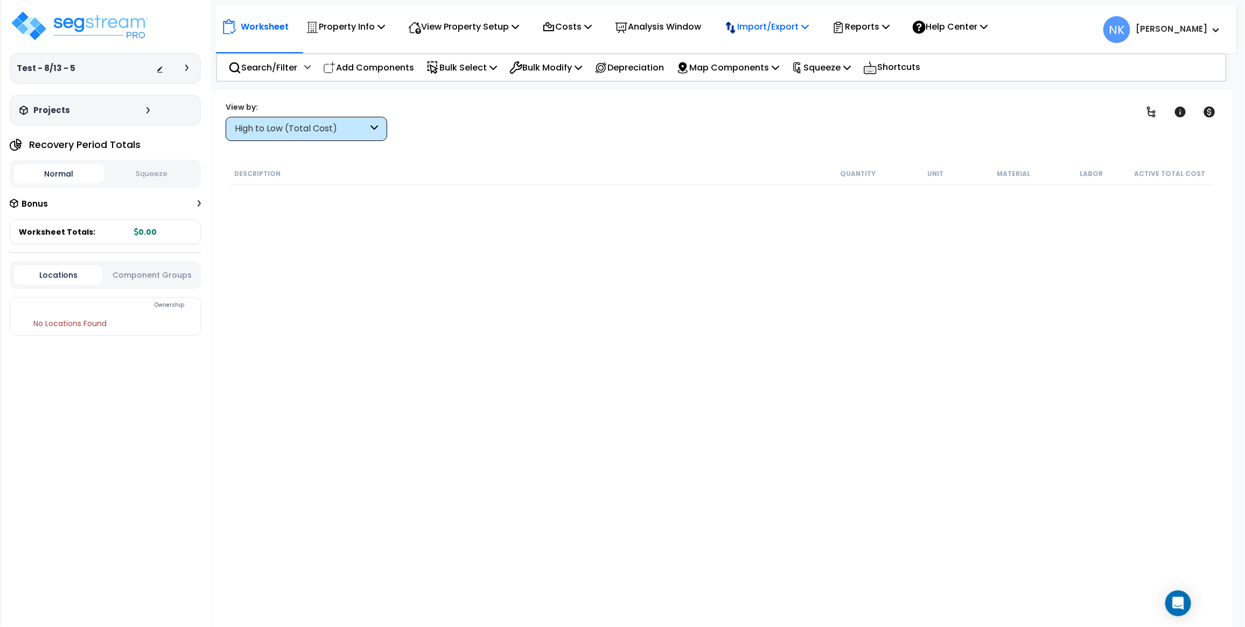
click at [385, 25] on p "Import/Export" at bounding box center [345, 26] width 79 height 15
click at [760, 89] on link "Import RS Means Items" at bounding box center [772, 95] width 107 height 22
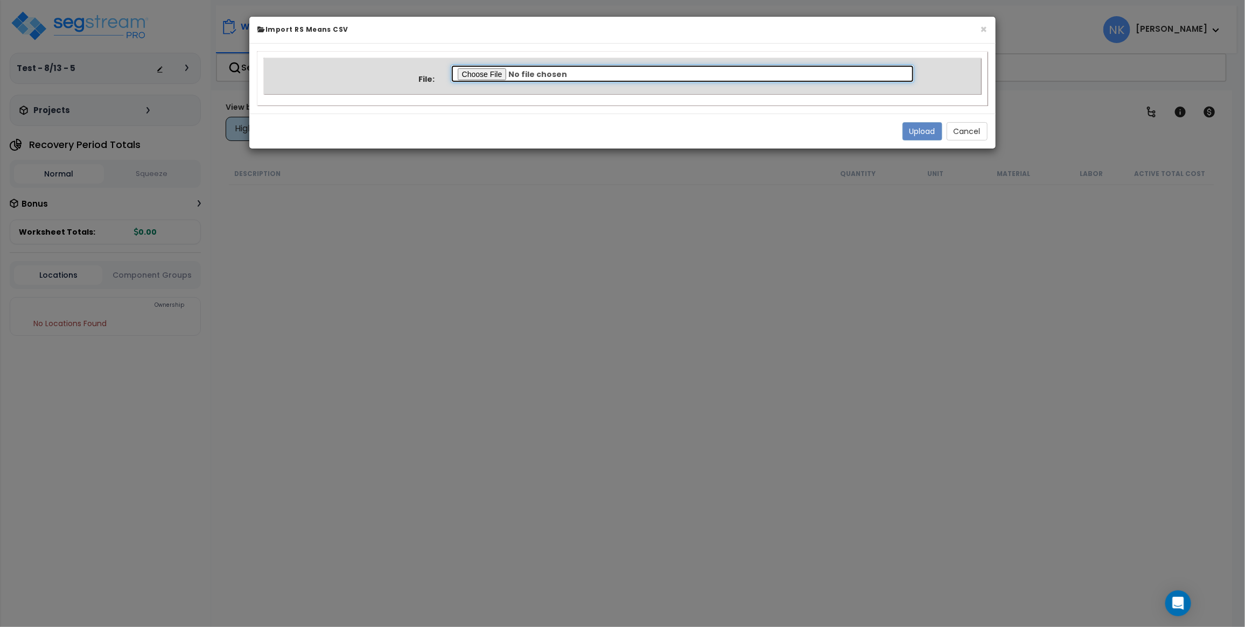
click at [473, 73] on input "file" at bounding box center [683, 74] width 464 height 18
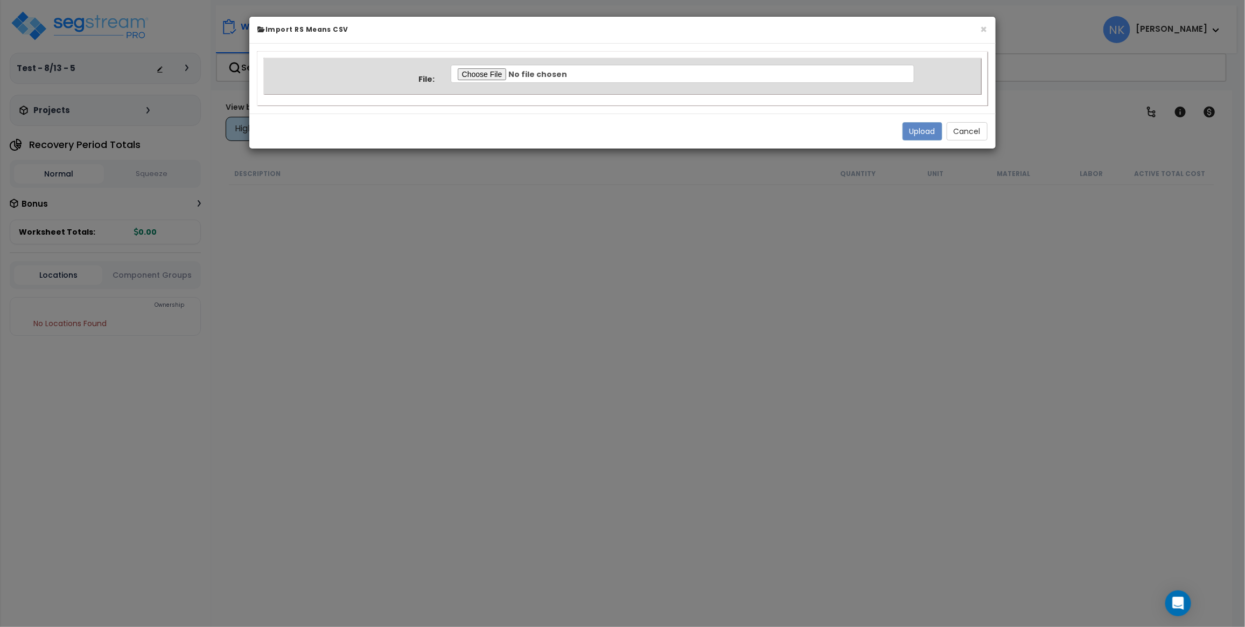
type input "C:\fakepath\Property 37553 Normalized Quantity.csv"
click at [914, 127] on button "Upload" at bounding box center [923, 131] width 40 height 18
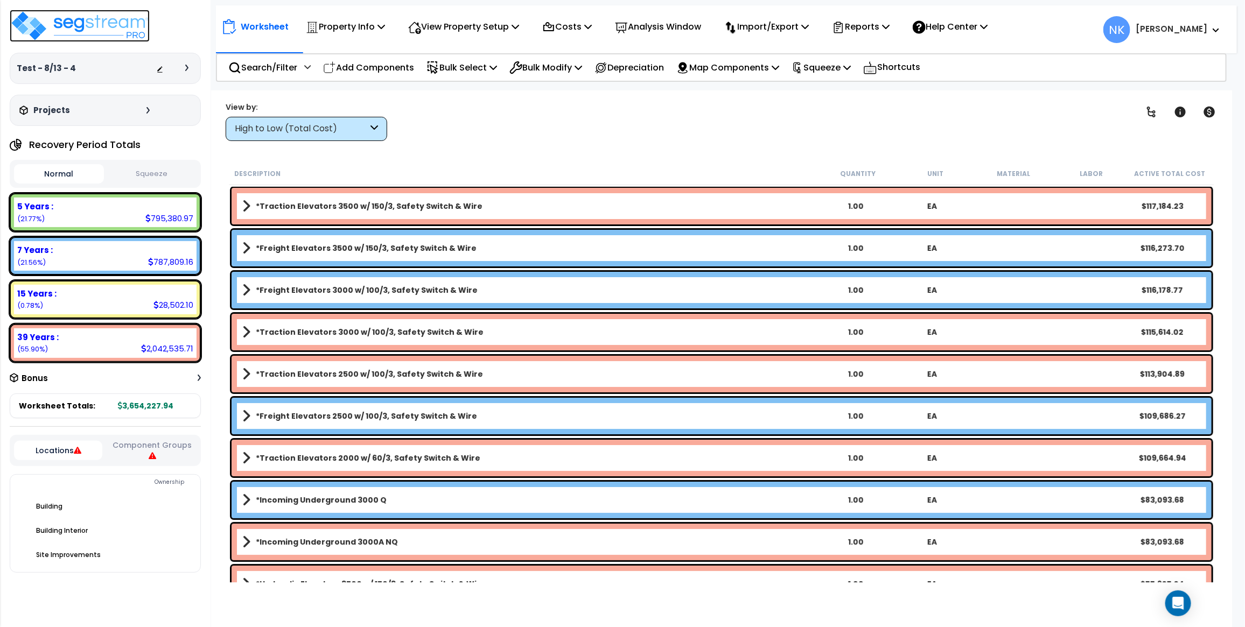
click at [118, 18] on img at bounding box center [80, 26] width 140 height 32
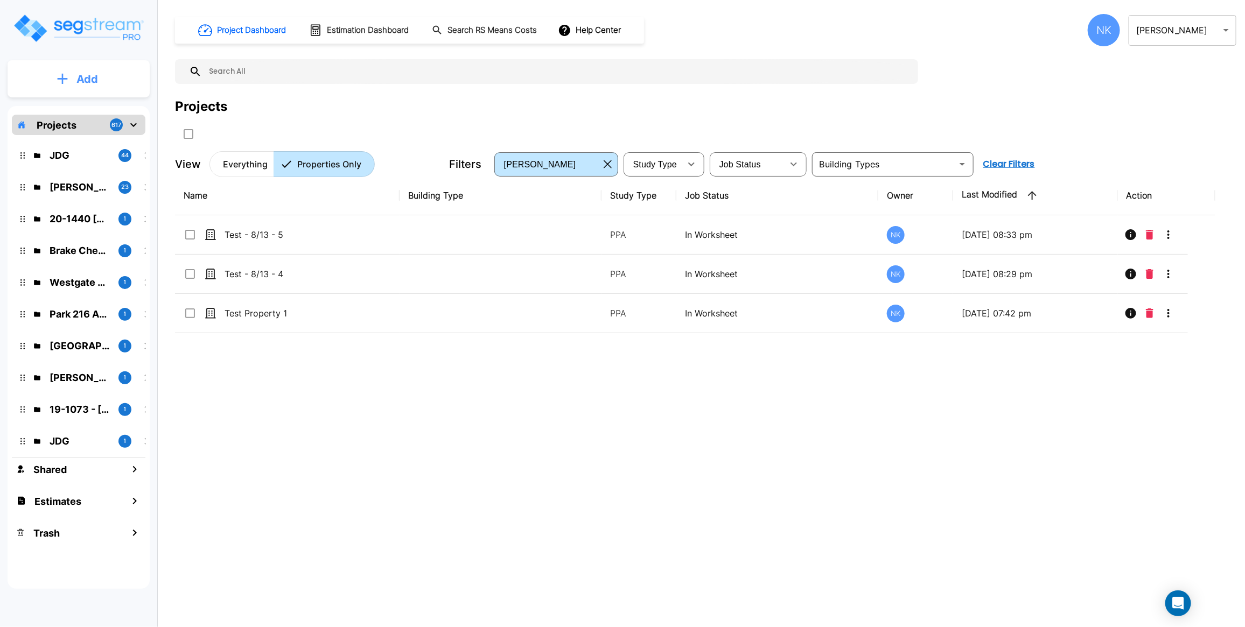
click at [75, 82] on button "Add" at bounding box center [79, 79] width 142 height 31
click at [105, 140] on p "Add Property" at bounding box center [85, 139] width 55 height 13
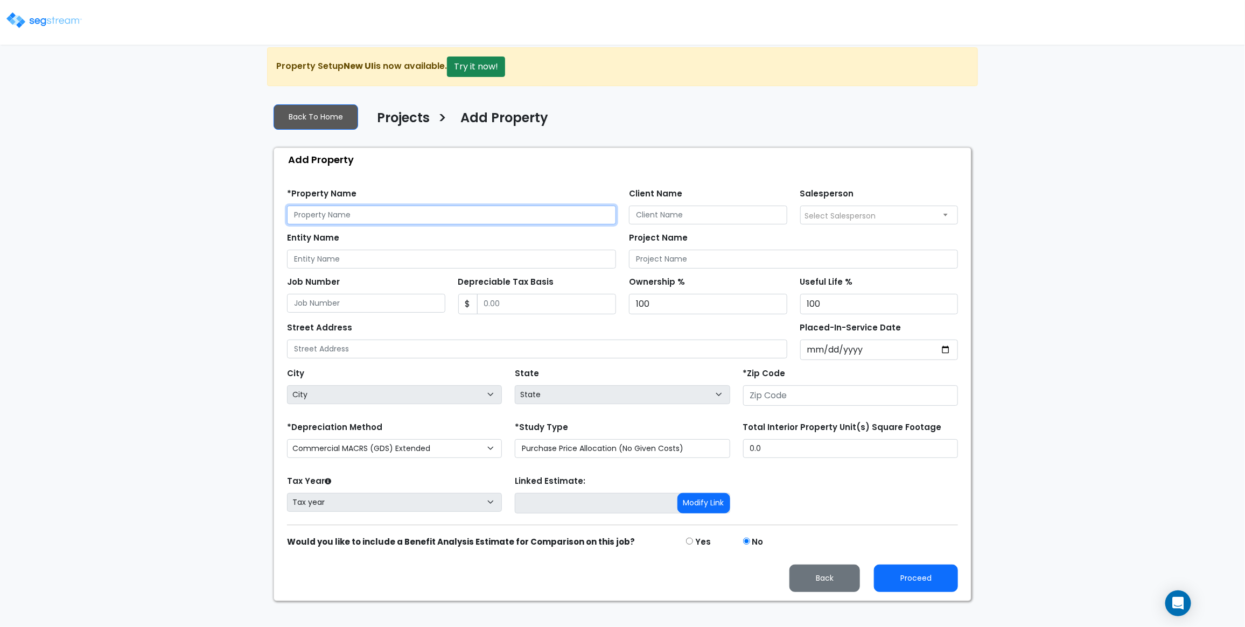
click at [431, 225] on input "text" at bounding box center [451, 215] width 329 height 19
type input "Test - 8/13 - 6"
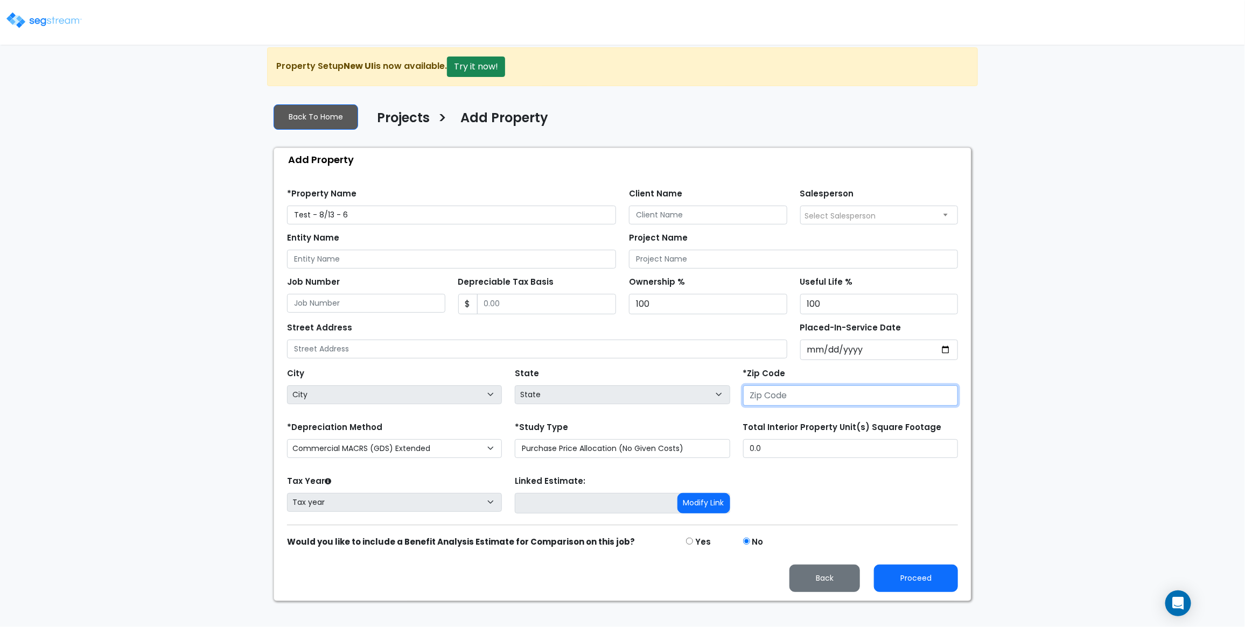
select select "National Average"
type input "30317"
select select "GA"
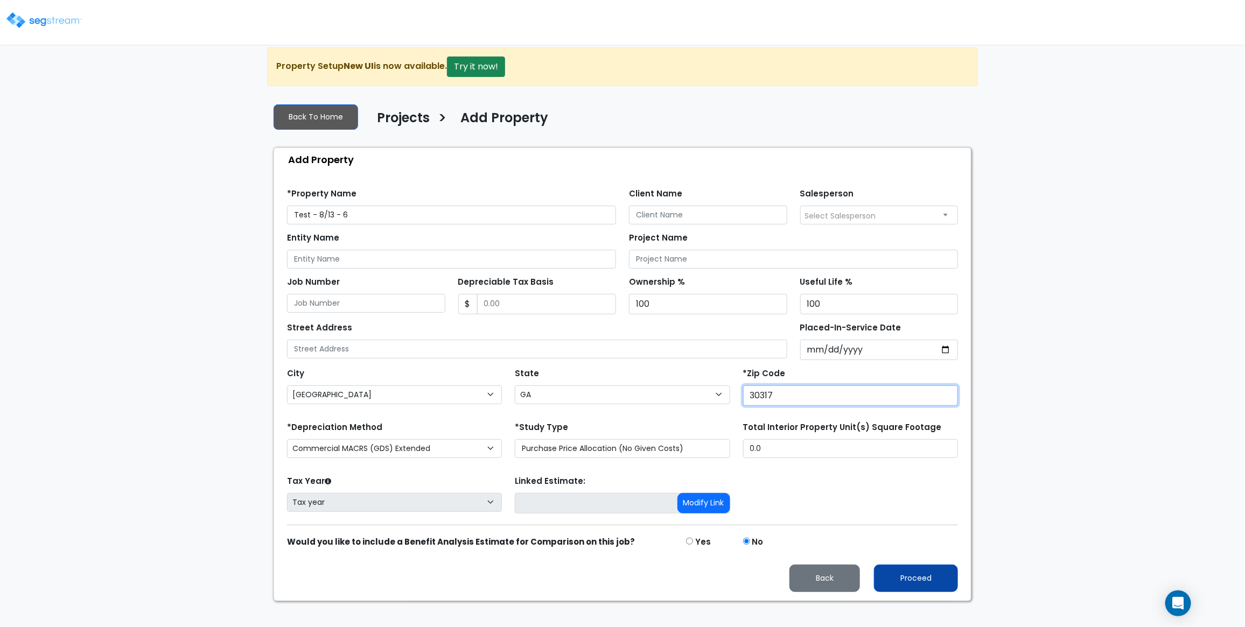
type input "30317"
click at [915, 592] on button "Proceed" at bounding box center [916, 578] width 84 height 27
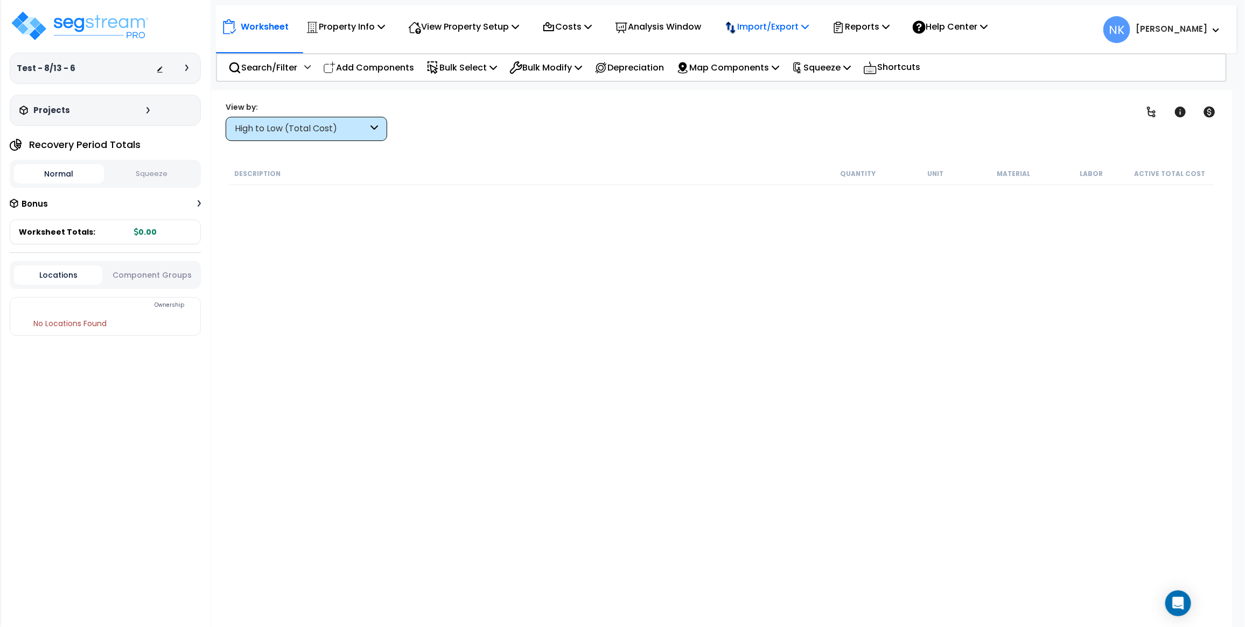
click at [385, 25] on p "Import/Export" at bounding box center [345, 26] width 79 height 15
click at [779, 97] on link "Import RS Means Items" at bounding box center [772, 95] width 107 height 22
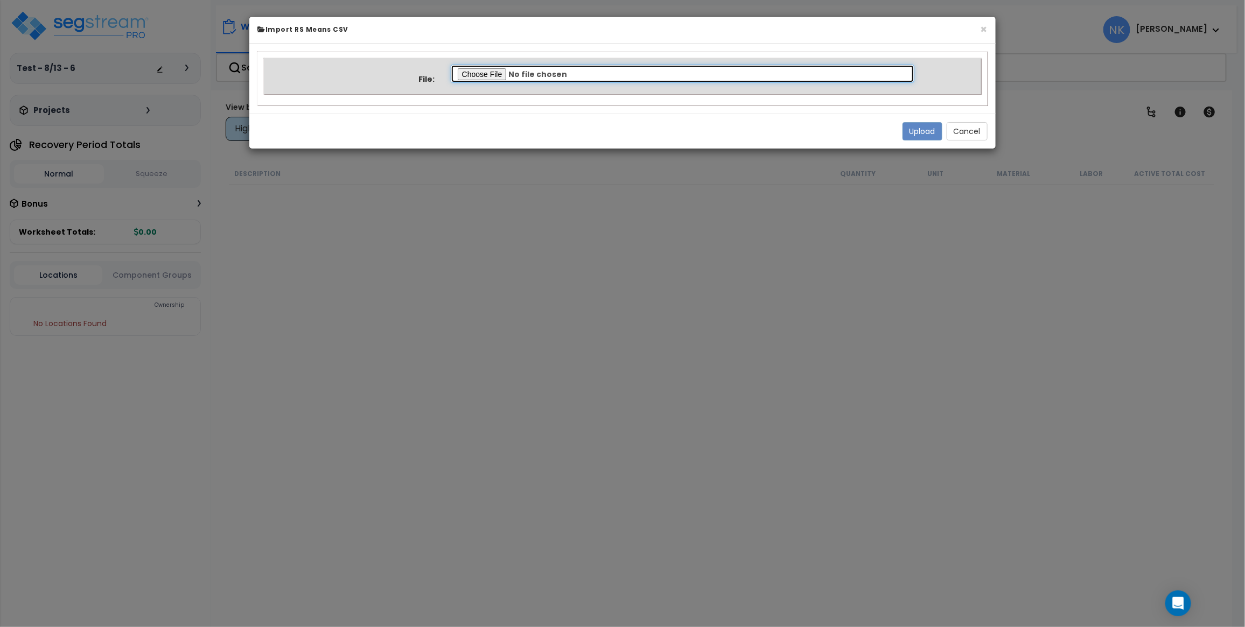
click at [485, 67] on input "file" at bounding box center [683, 74] width 464 height 18
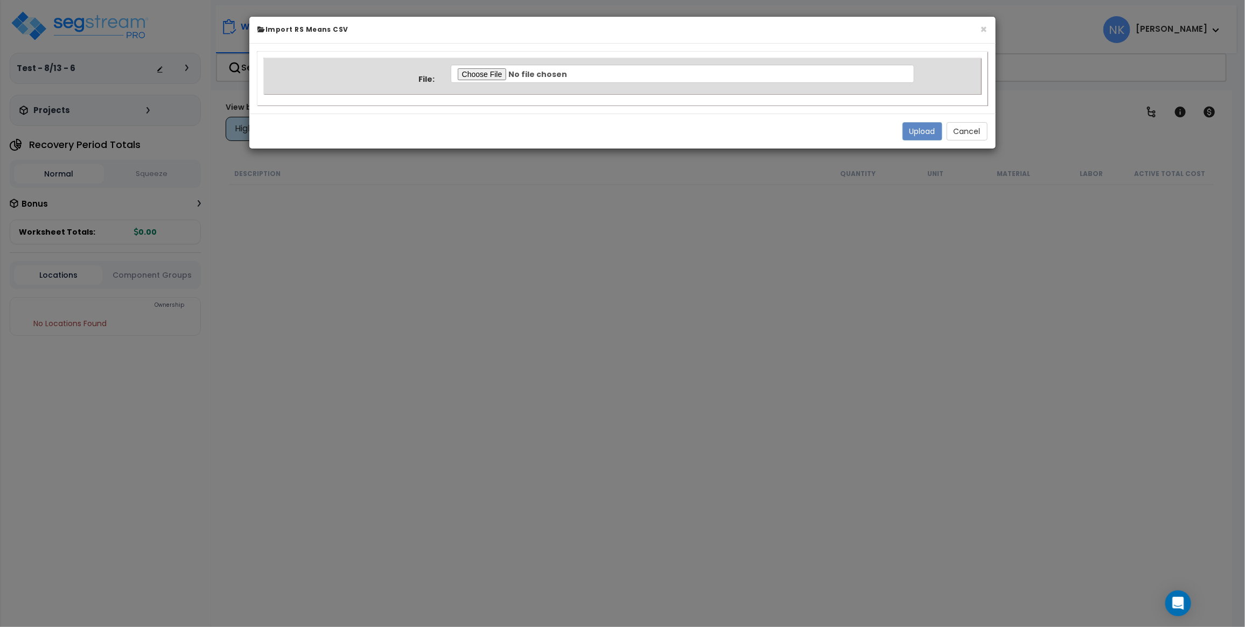
type input "C:\fakepath\Property 37553 Normalized Quantity.csv"
click at [922, 128] on button "Upload" at bounding box center [923, 131] width 40 height 18
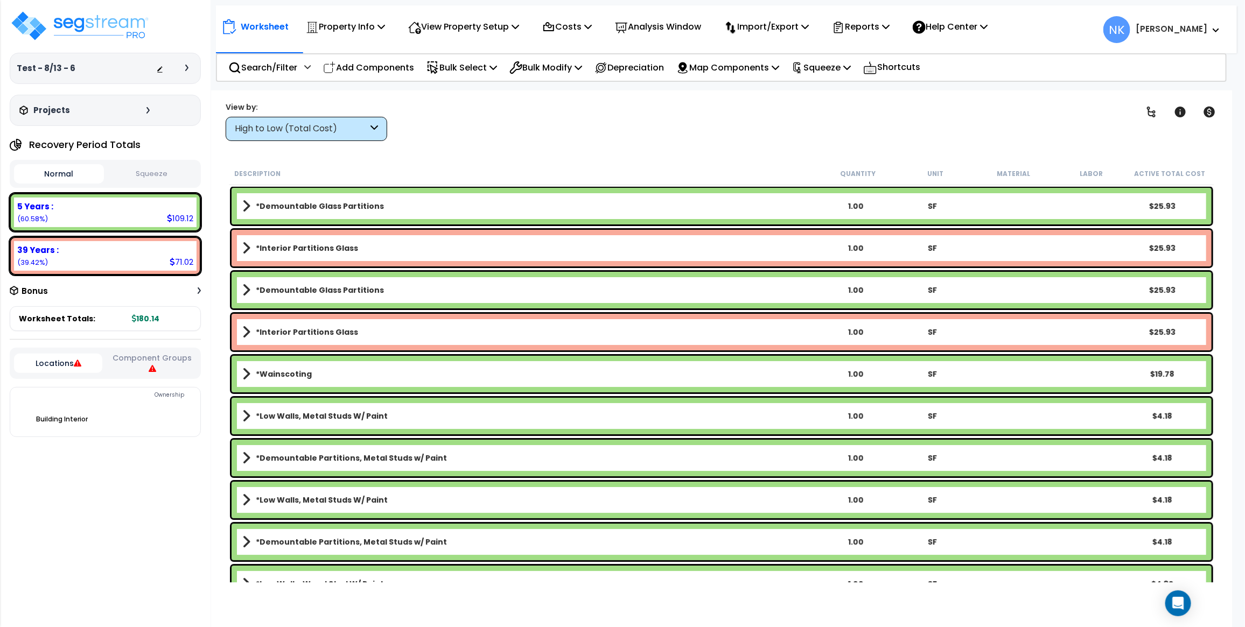
click at [187, 66] on icon at bounding box center [186, 68] width 3 height 6
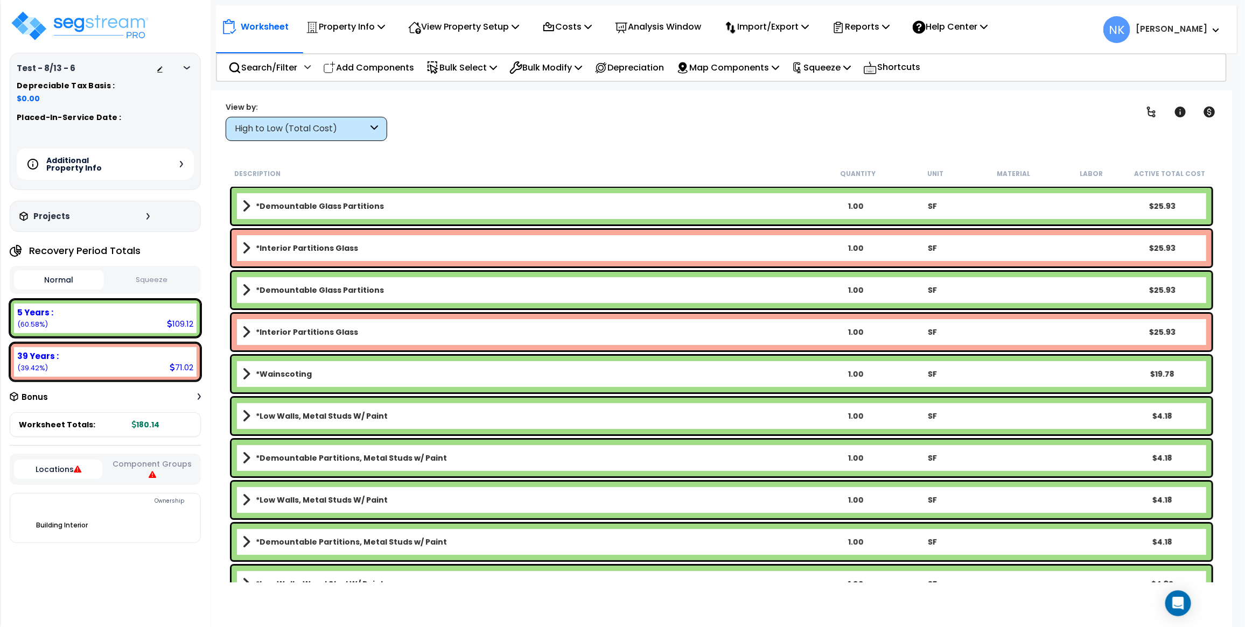
click at [174, 167] on div "Additional Property Info" at bounding box center [105, 164] width 177 height 31
